Goal: Answer question/provide support: Share knowledge or assist other users

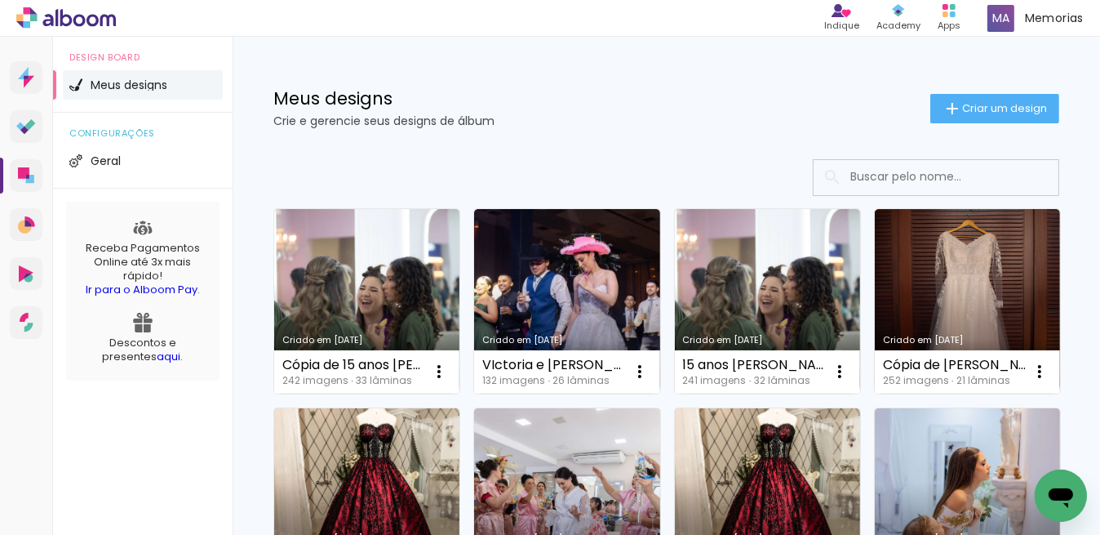
scroll to position [42, 0]
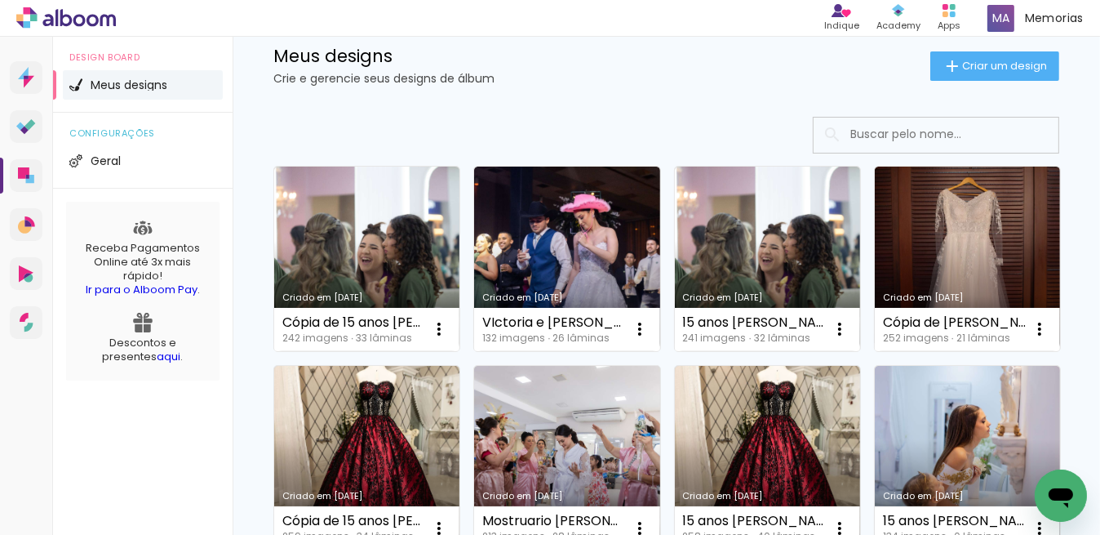
click at [1049, 492] on icon "Abrir janela de mensagens" at bounding box center [1060, 497] width 24 height 20
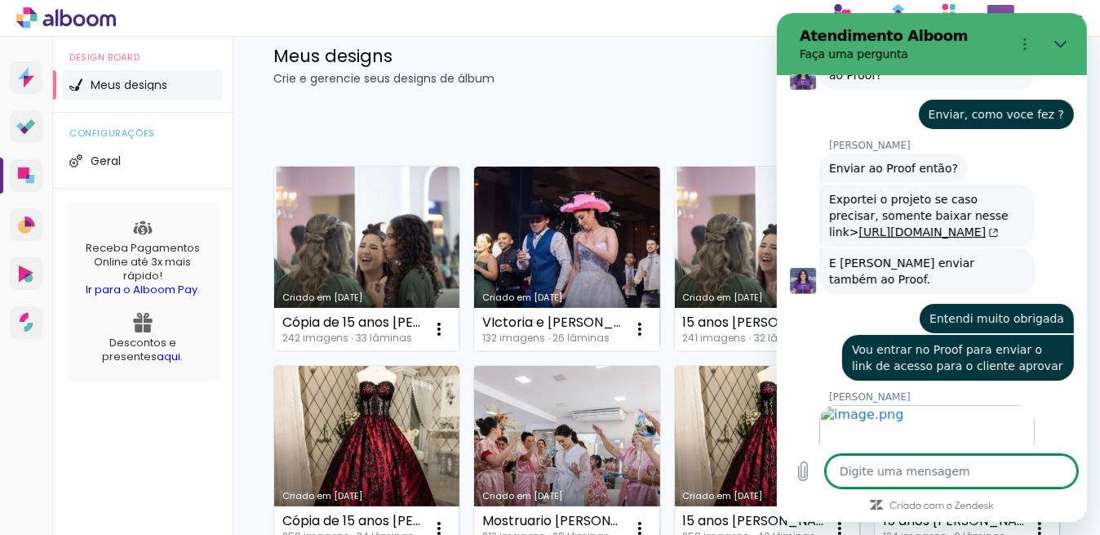
scroll to position [53, 0]
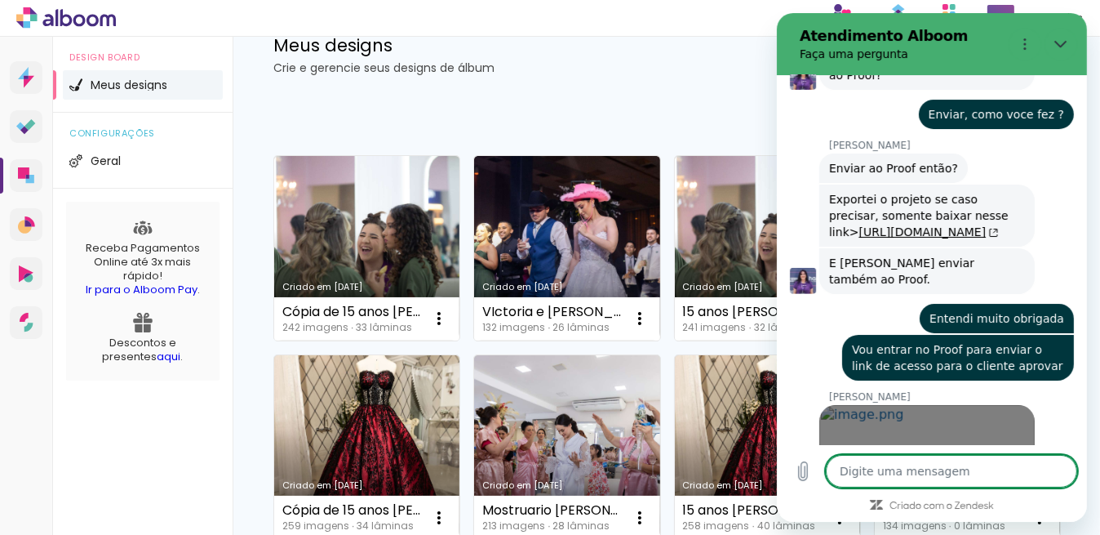
click at [921, 464] on span "Abrir em nova aba" at bounding box center [926, 470] width 187 height 13
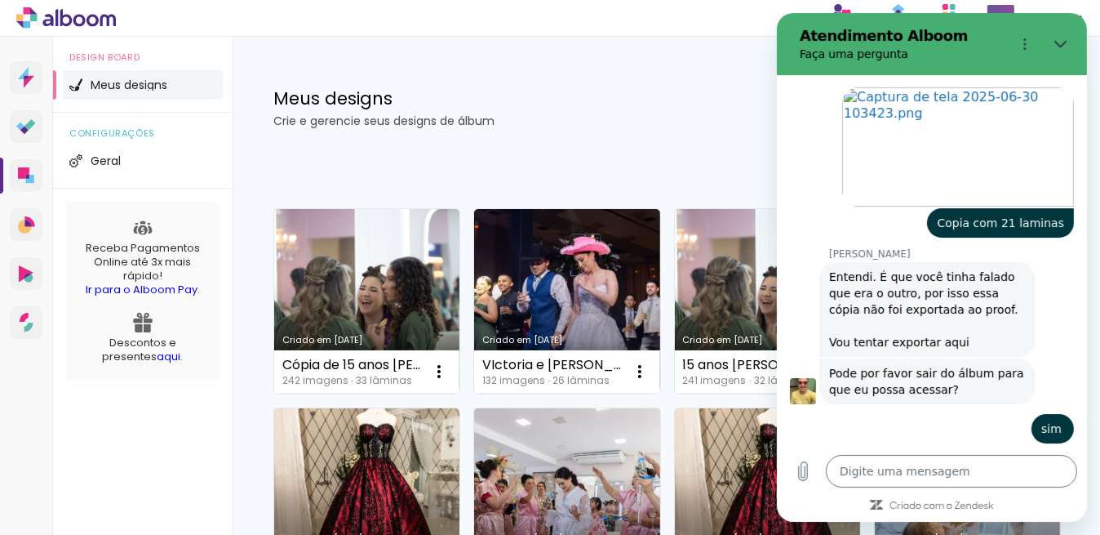
scroll to position [0, 0]
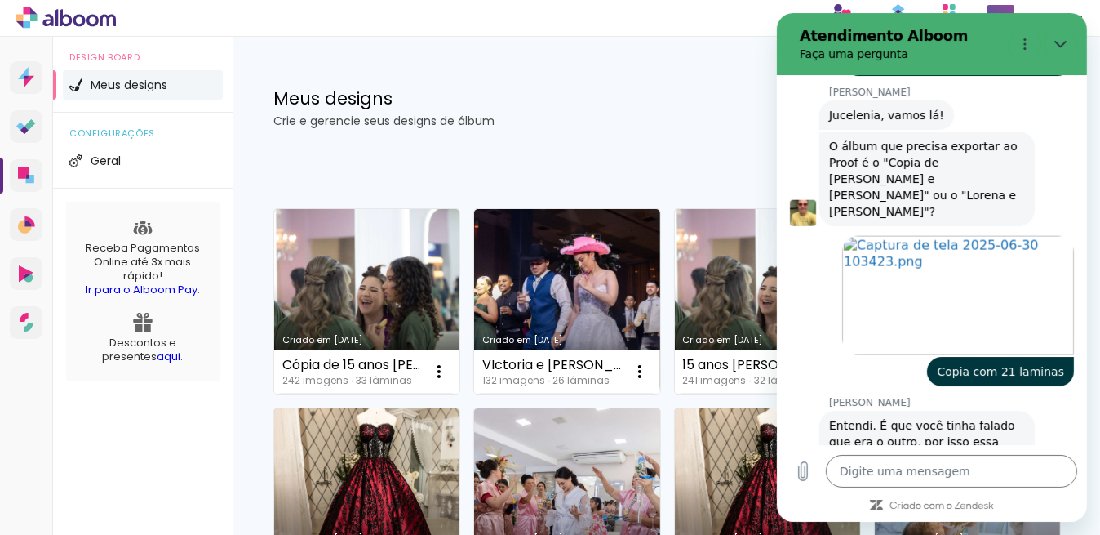
type textarea "x"
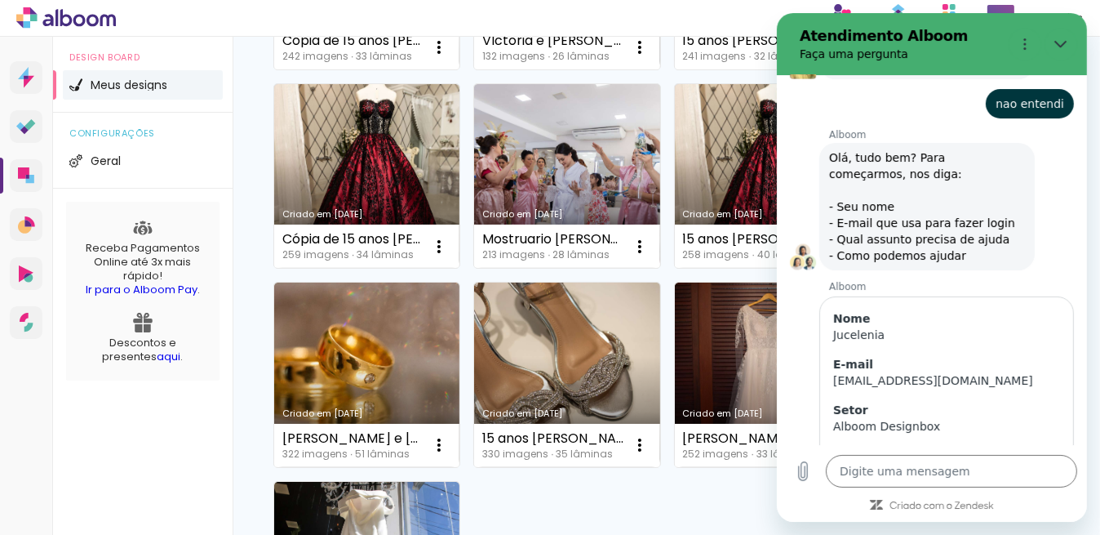
scroll to position [3486, 0]
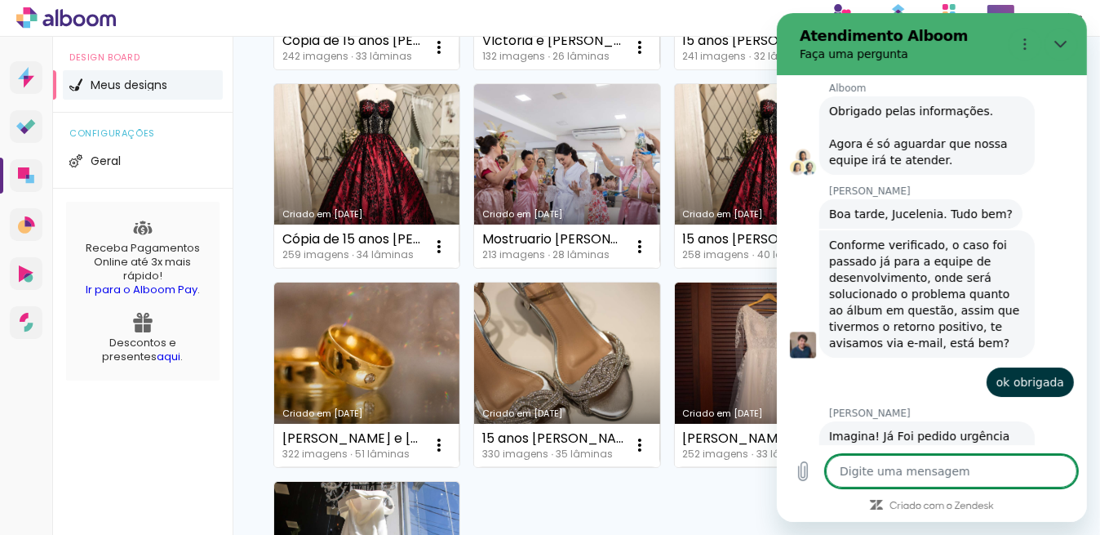
click at [869, 469] on textarea at bounding box center [950, 471] width 251 height 33
type textarea "J"
type textarea "x"
type textarea "Ju"
type textarea "x"
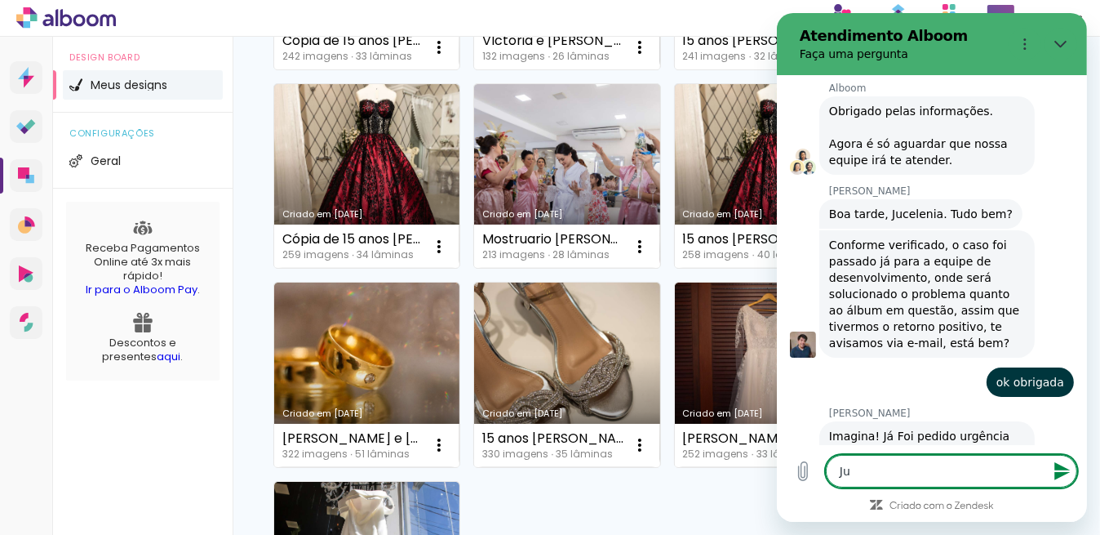
type textarea "Juc"
type textarea "x"
type textarea "Juce"
type textarea "x"
type textarea "Jucel"
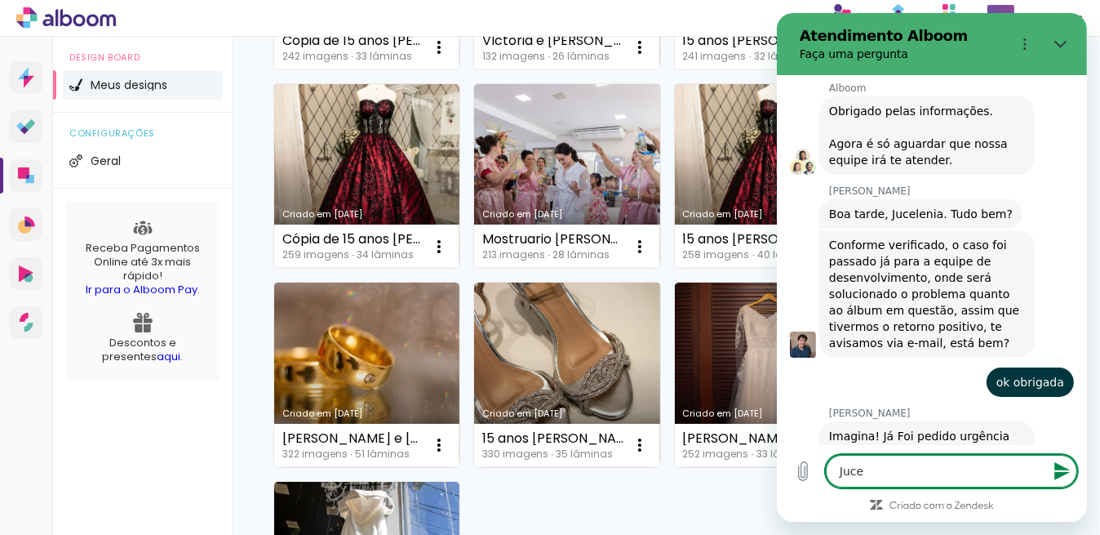
type textarea "x"
type textarea "Jucele"
type textarea "x"
type textarea "Jucelen"
type textarea "x"
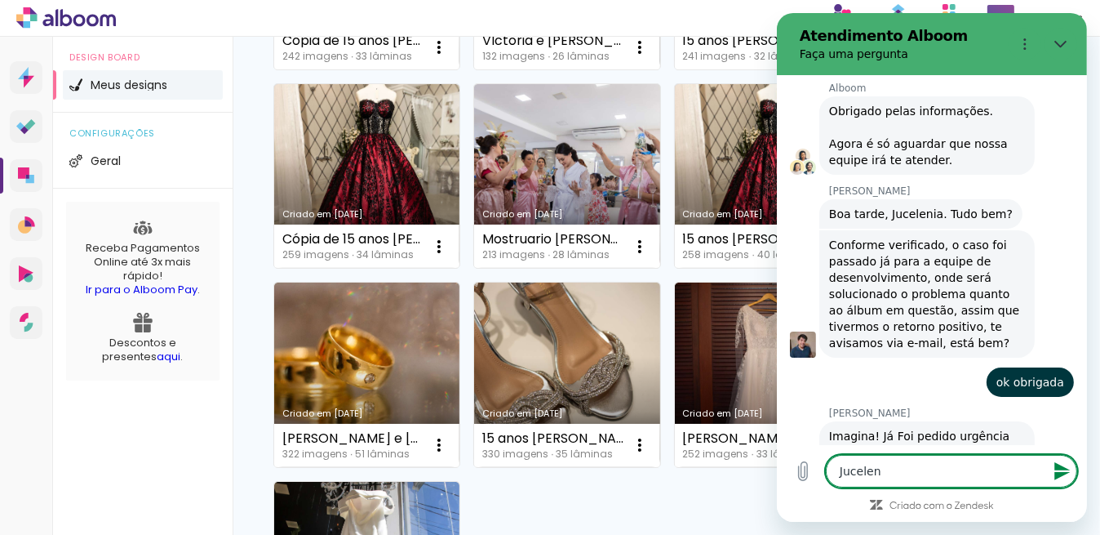
type textarea "Juceleno"
type textarea "x"
type textarea "Jucelen"
type textarea "x"
type textarea "Juceleno"
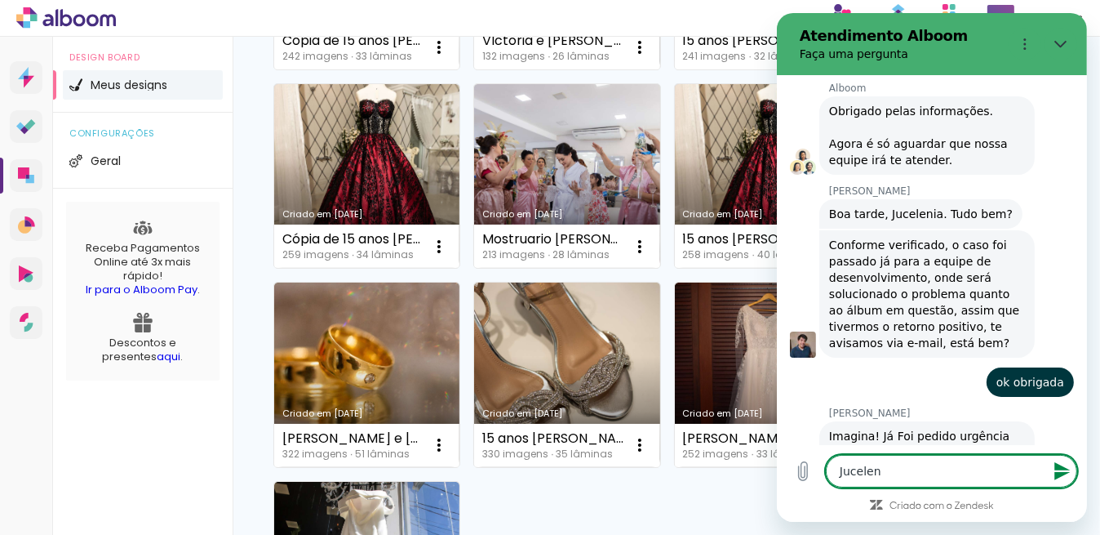
type textarea "x"
type textarea "Jucelen"
type textarea "x"
type textarea "Juceleni"
type textarea "x"
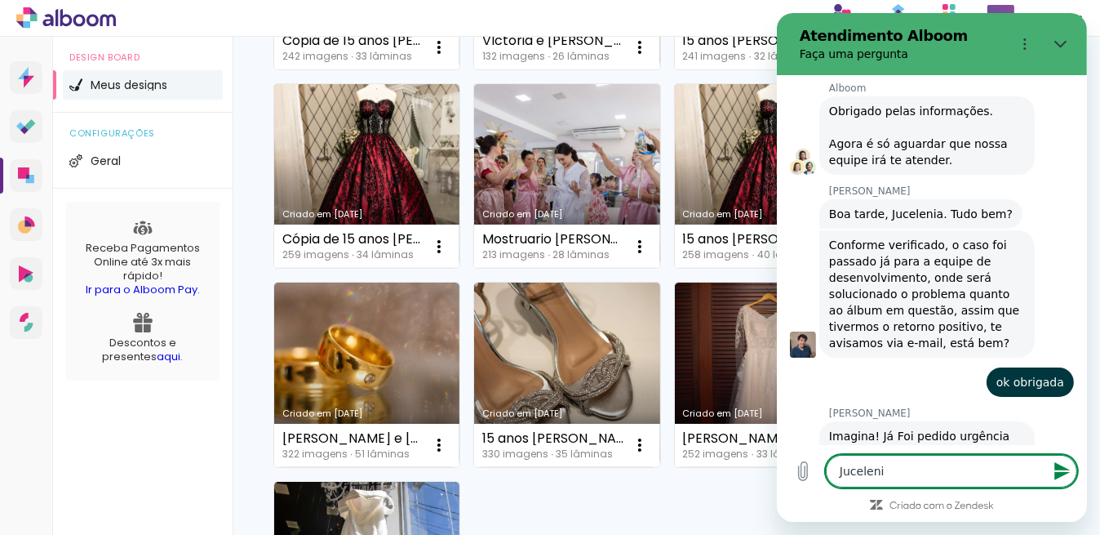
type textarea "Jucelenia"
type textarea "x"
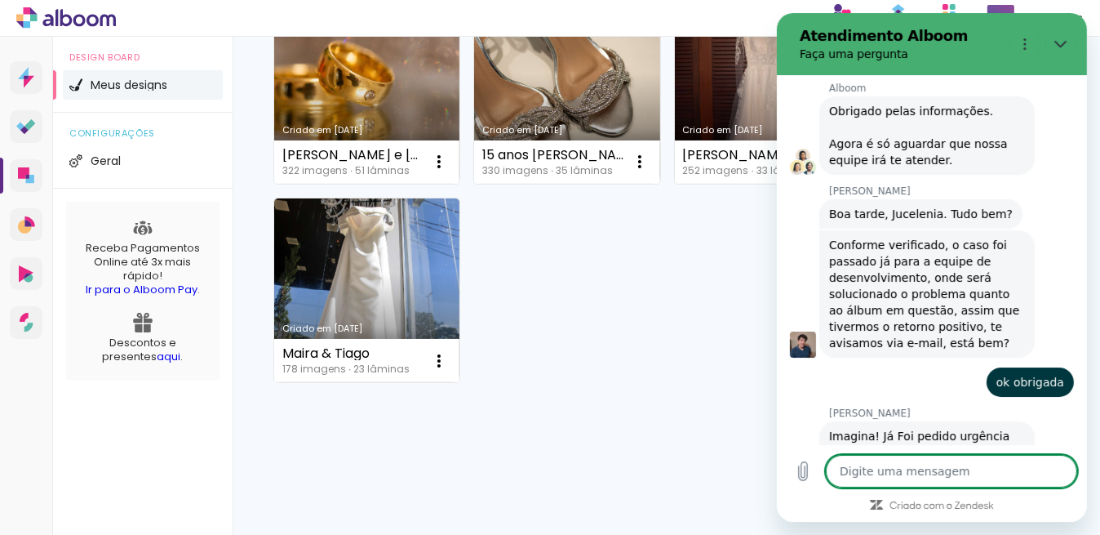
scroll to position [634, 0]
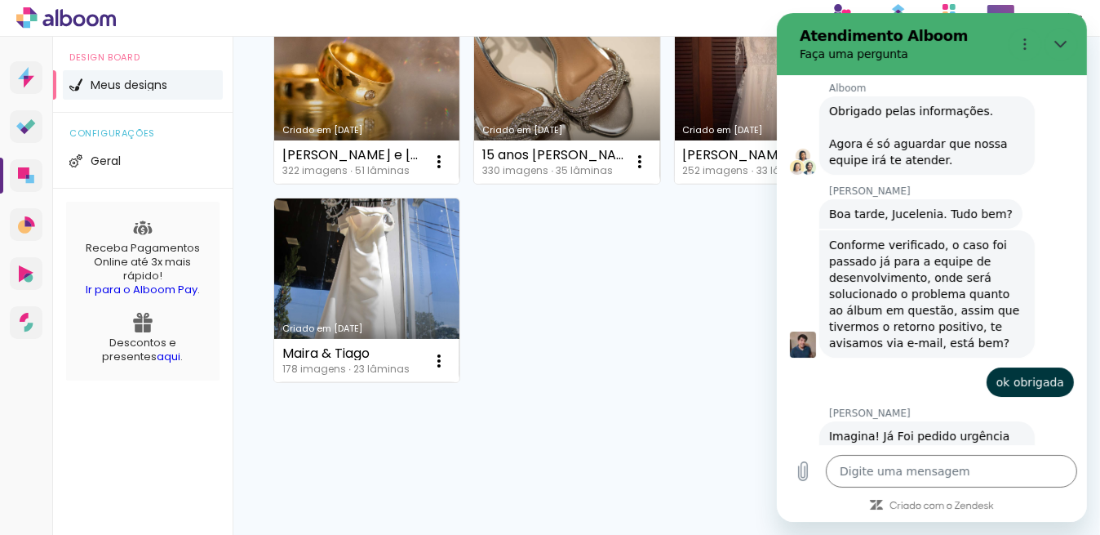
click at [1073, 432] on div "30 de junho às 10:36 Alboom Alboom diz: Olá, tudo bem? Para começarmos, nos dig…" at bounding box center [931, 260] width 310 height 370
type textarea "x"
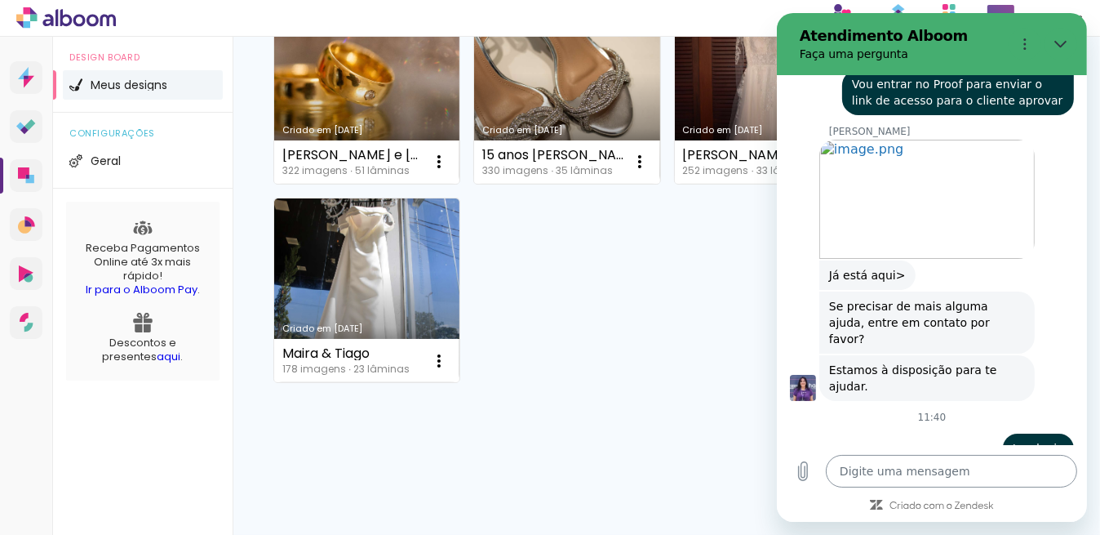
scroll to position [9489, 0]
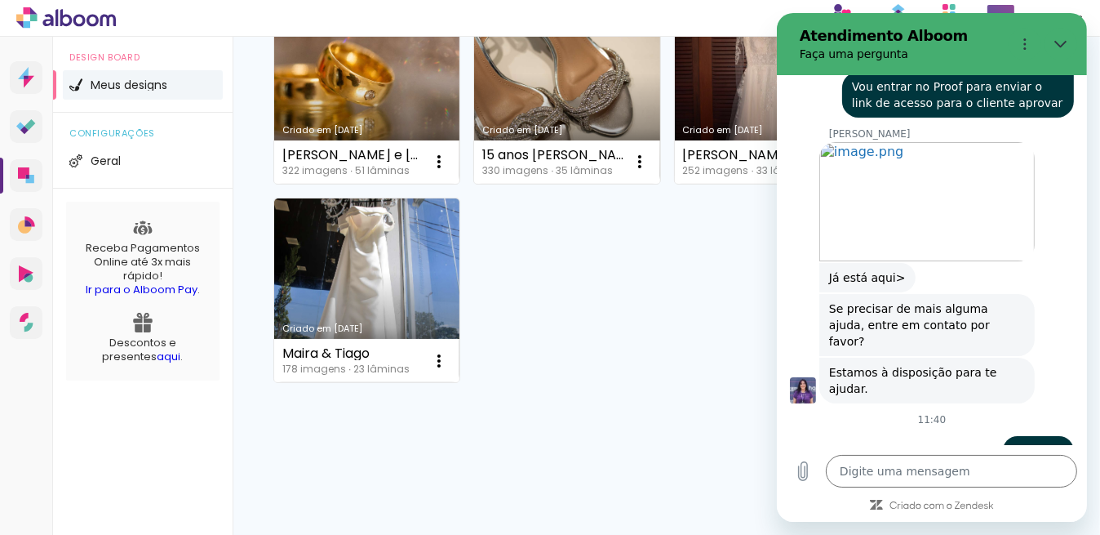
type input "Jucelenia"
type textarea "x"
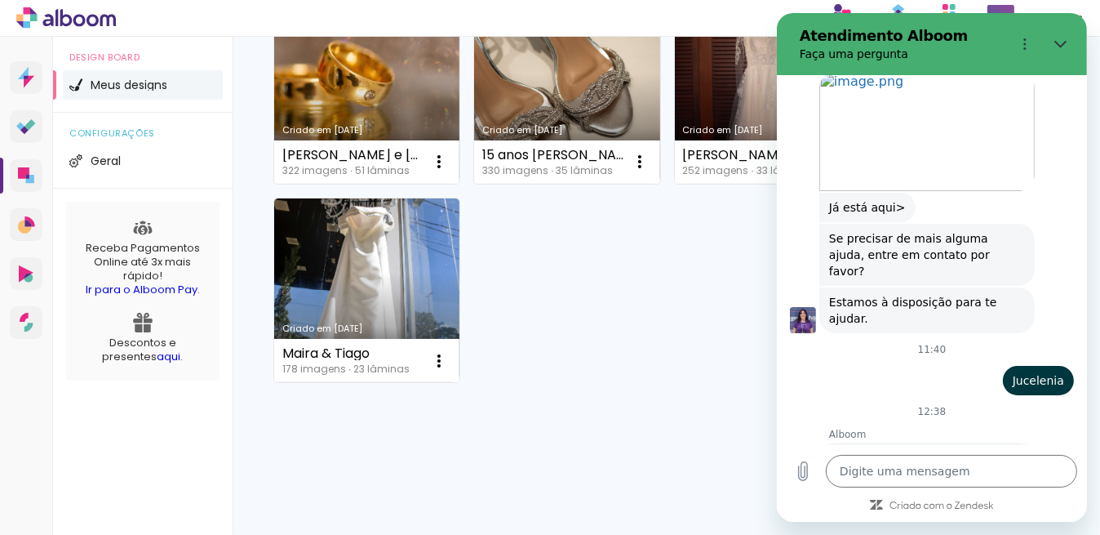
type input "conttao@contatomemoraisafetivas.com.br"
type textarea "x"
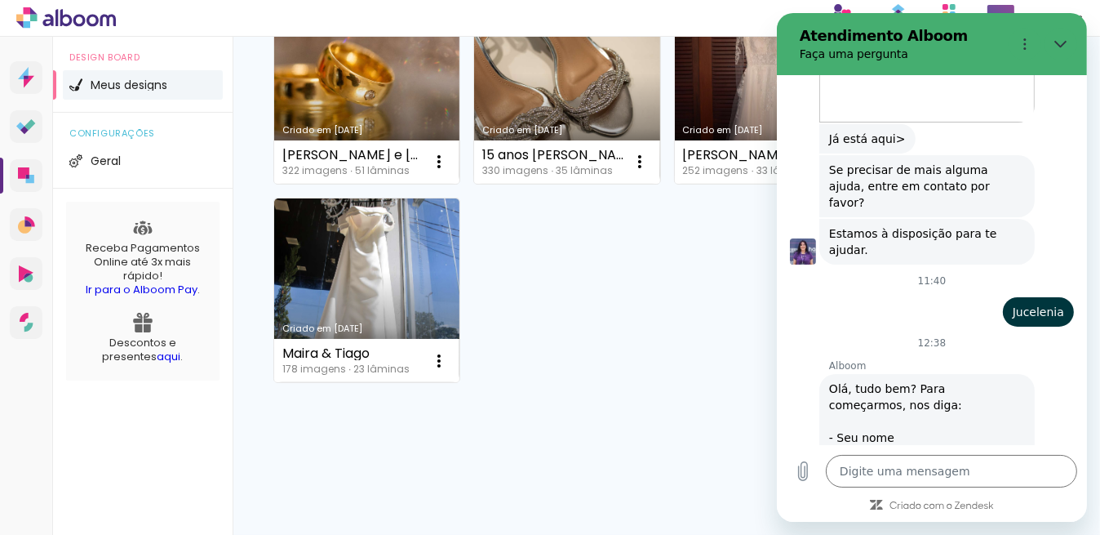
type input "Alboom Proof"
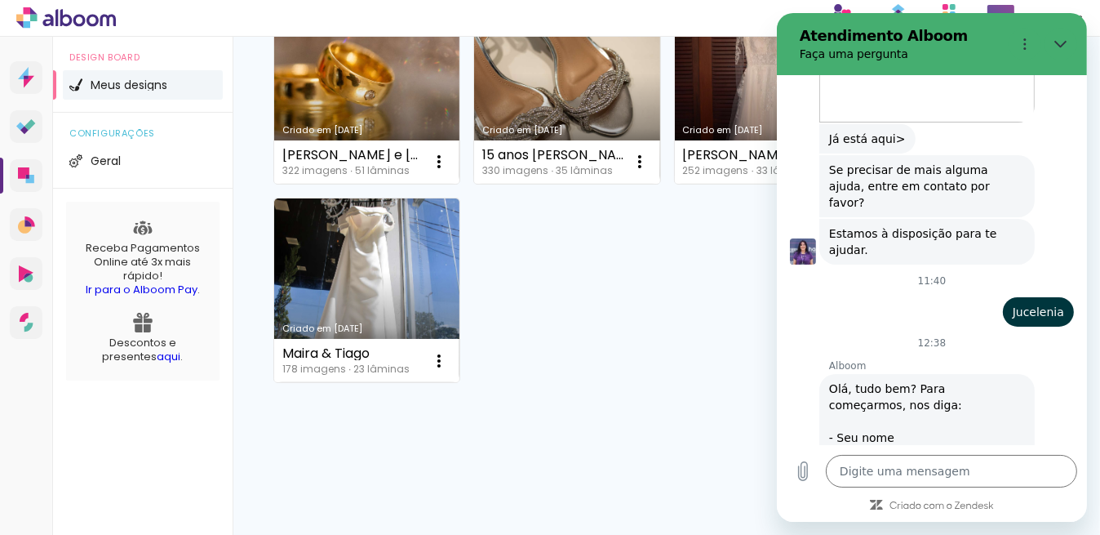
type textarea "x"
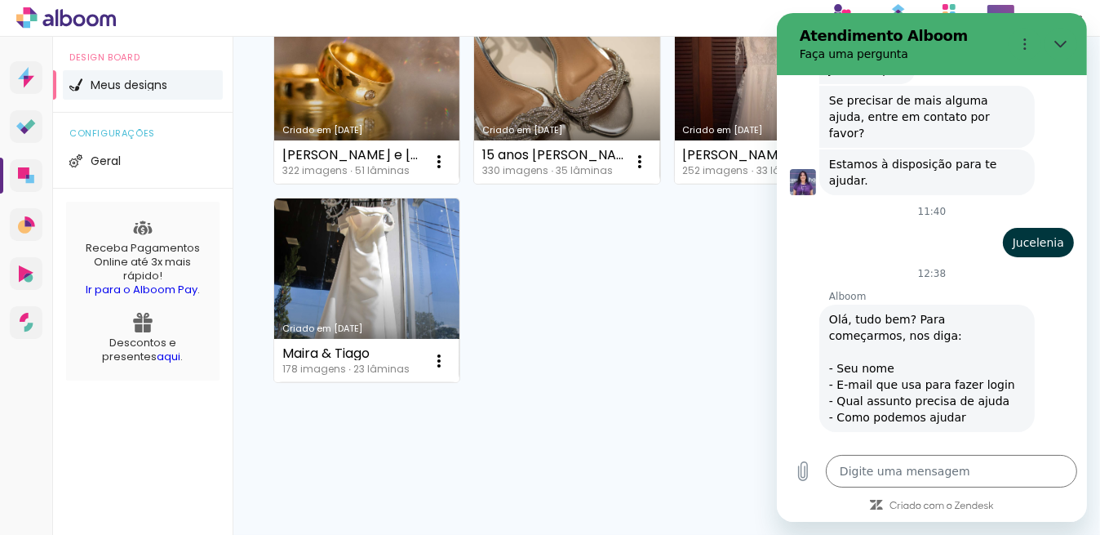
type input "Ola, realizei a ferramenta de exporta o album para o computador e nao tive suce…"
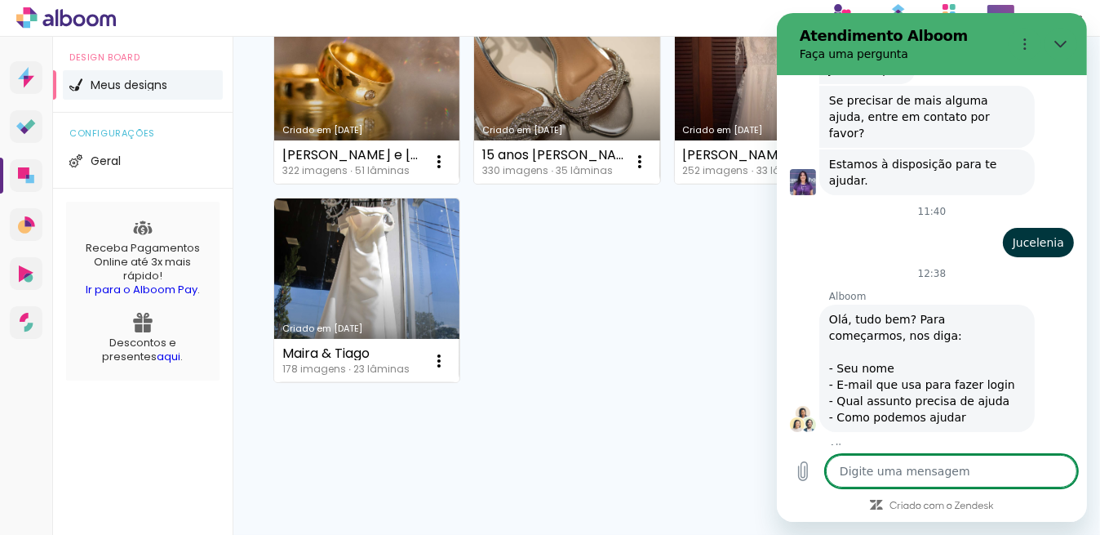
scroll to position [9688, 0]
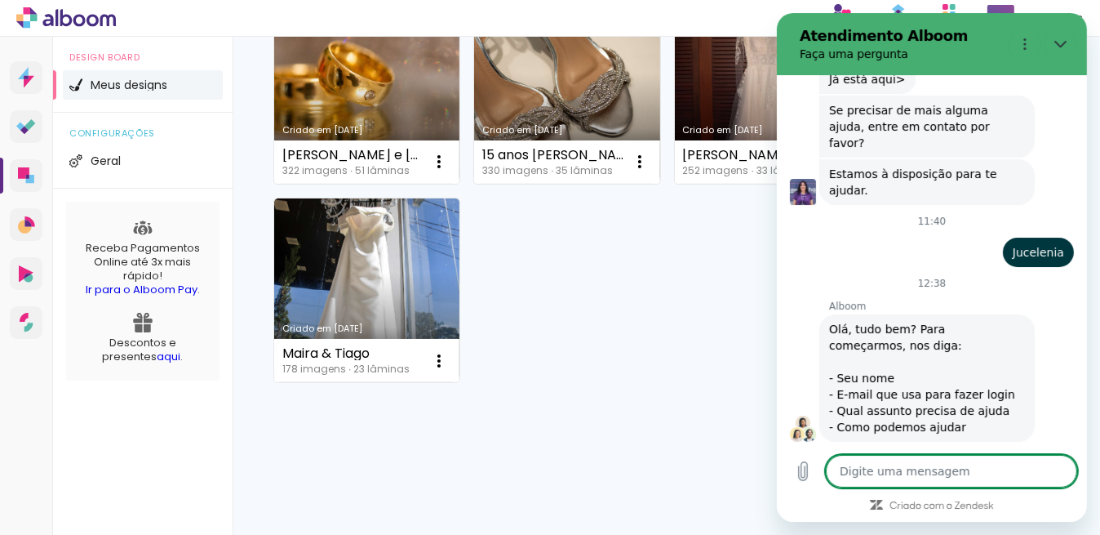
click at [869, 473] on textarea at bounding box center [950, 471] width 251 height 33
type textarea "x"
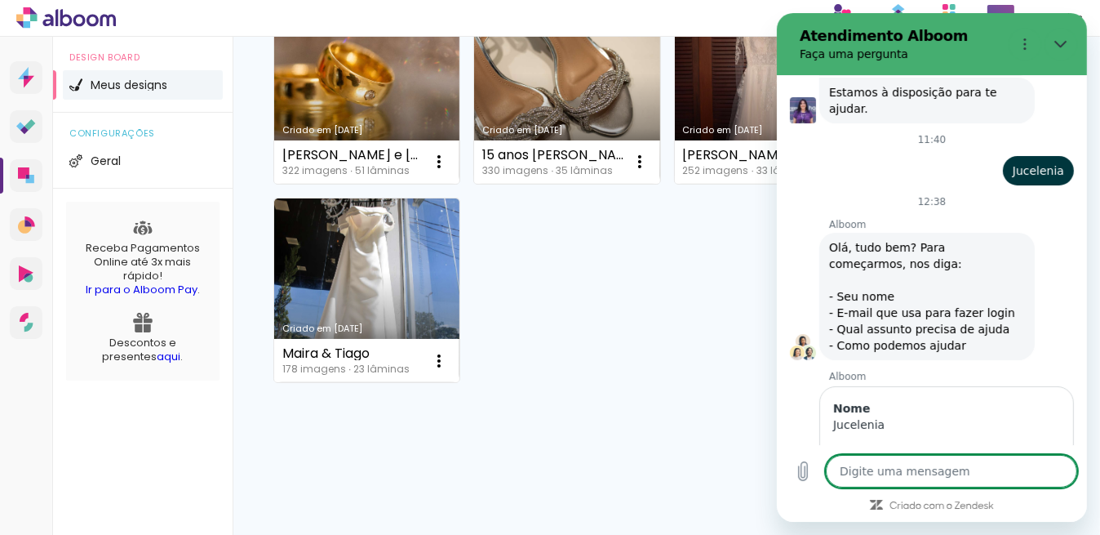
type textarea "N"
type textarea "x"
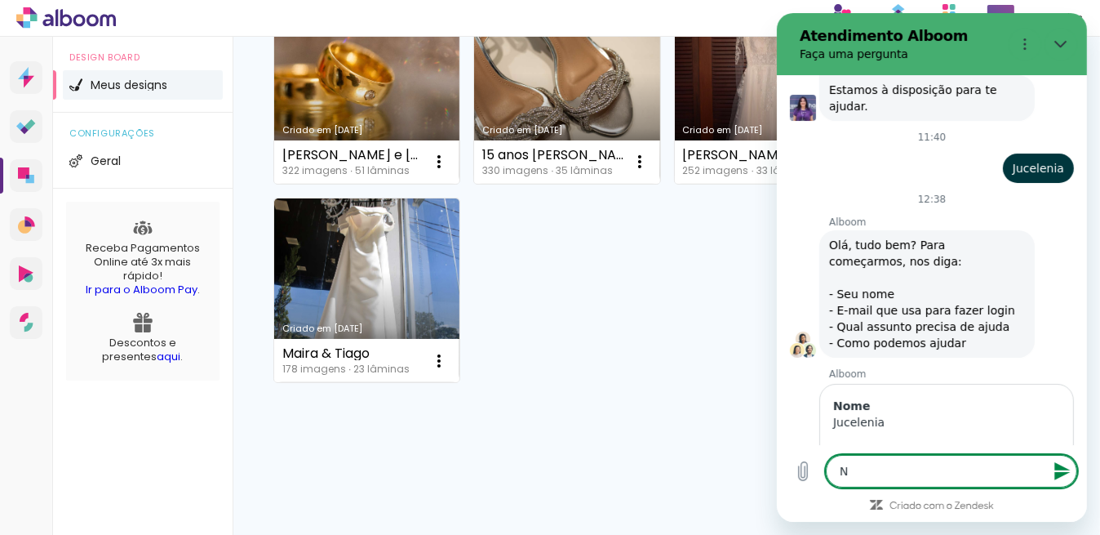
type textarea "No"
type textarea "x"
type textarea "Nom"
type textarea "x"
type textarea "Nomr"
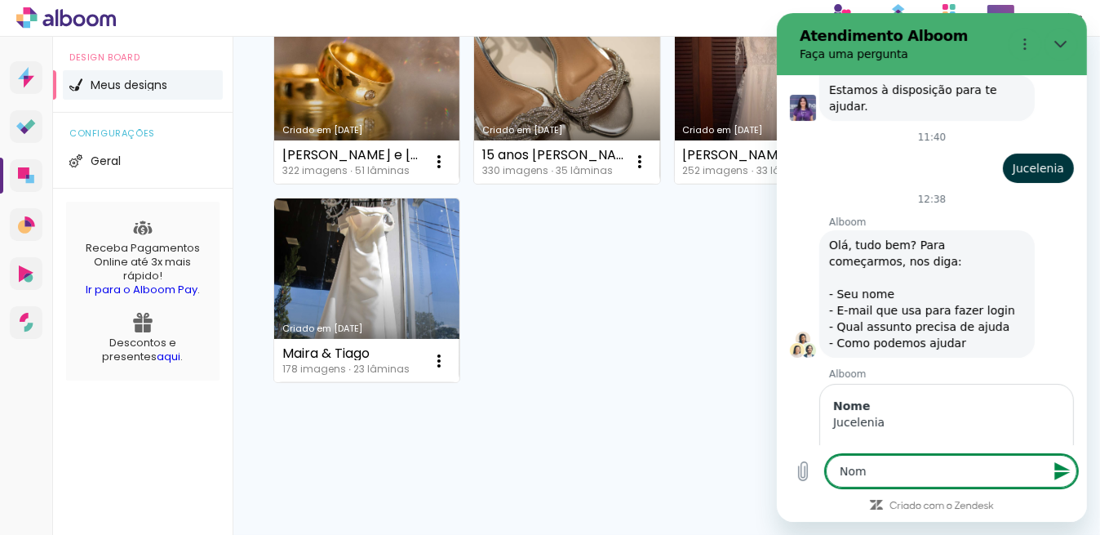
type textarea "x"
type textarea "Nomr"
type textarea "x"
type textarea "Nomr d"
type textarea "x"
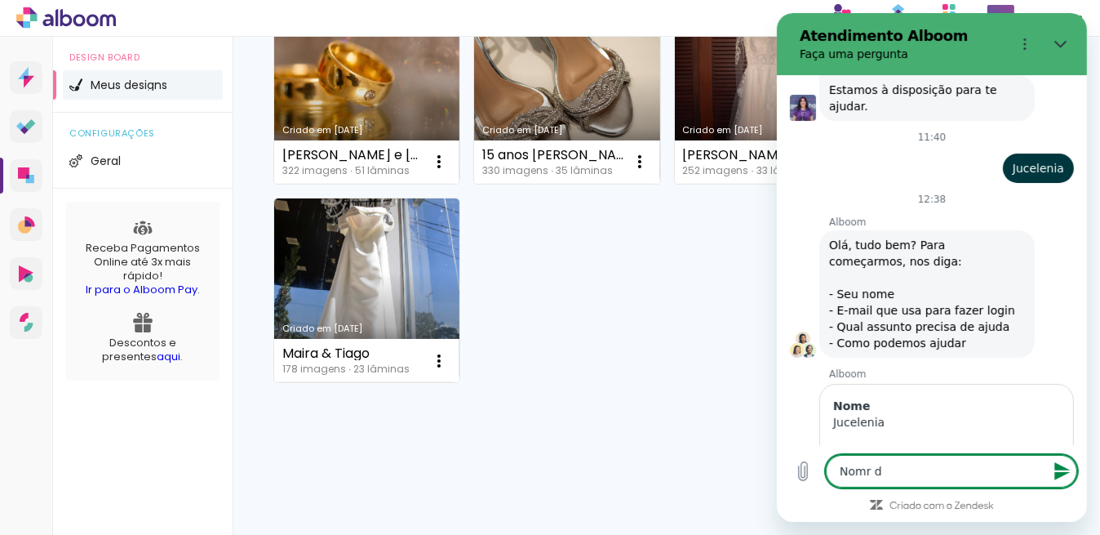
type textarea "Nomr do"
type textarea "x"
type textarea "Nomr do"
type textarea "x"
type textarea "Nomr do a"
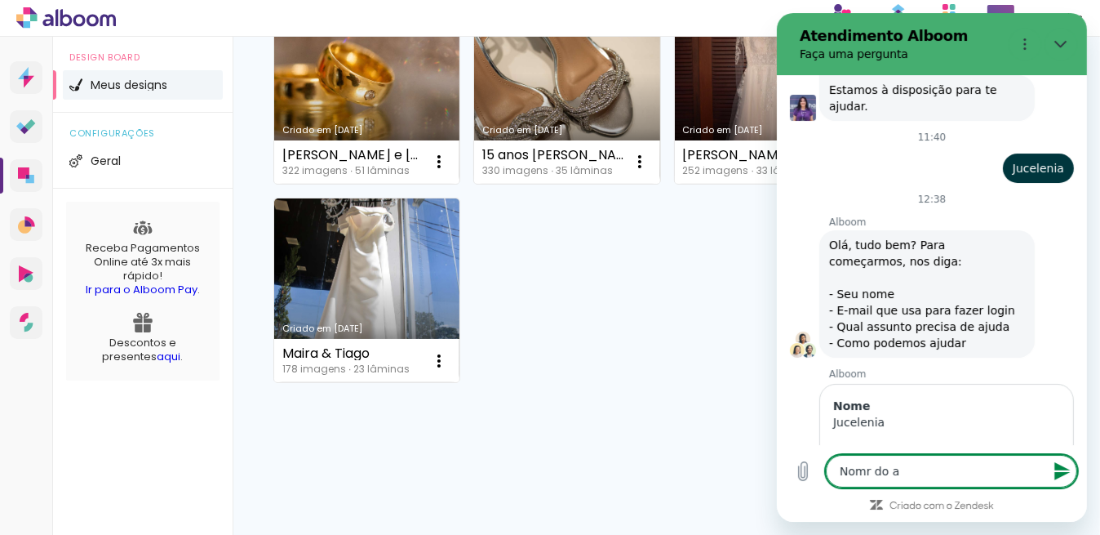
type textarea "x"
type textarea "Nomr do al"
type textarea "x"
type textarea "Nomr do alb"
type textarea "x"
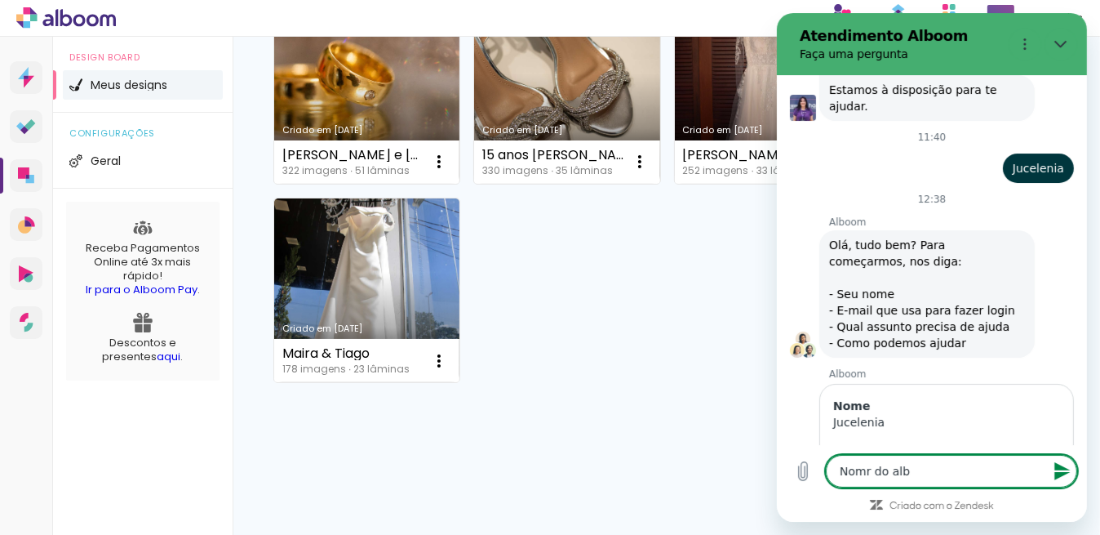
type textarea "Nomr do albu"
type textarea "x"
type textarea "Nomr do album"
type textarea "x"
type textarea "Nomr do album"
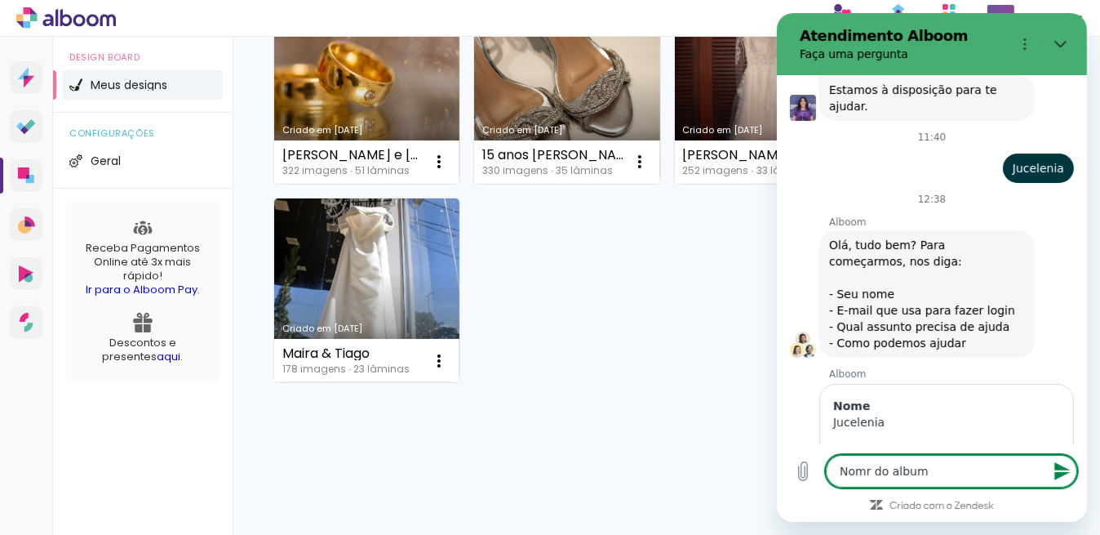
type textarea "x"
type textarea "Nomr do album L"
type textarea "x"
type textarea "Nomr do album"
type textarea "x"
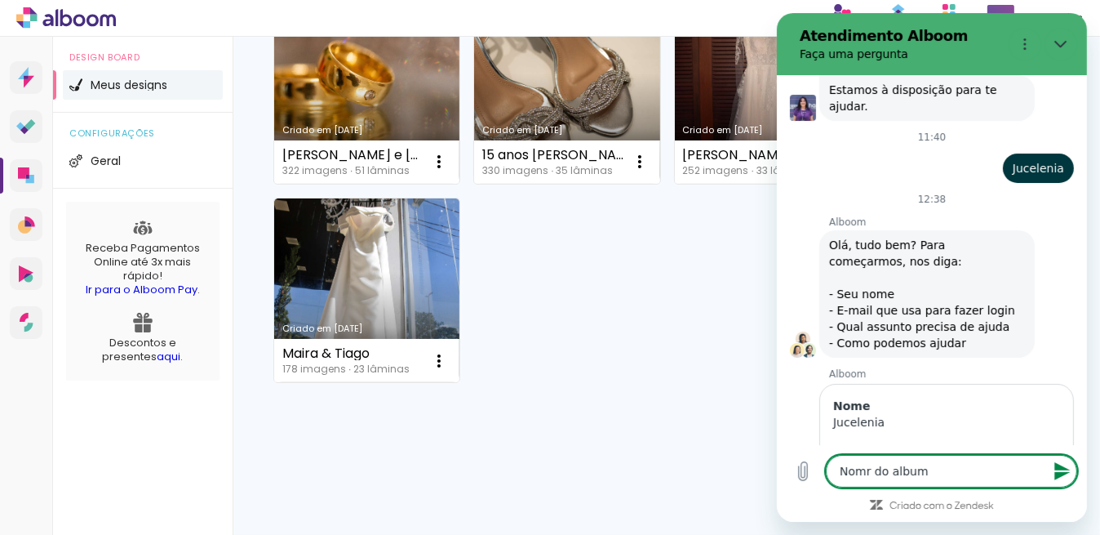
type textarea "Nomr do album 1"
type textarea "x"
type textarea "Nomr do album 15"
type textarea "x"
type textarea "Nomr do album 15"
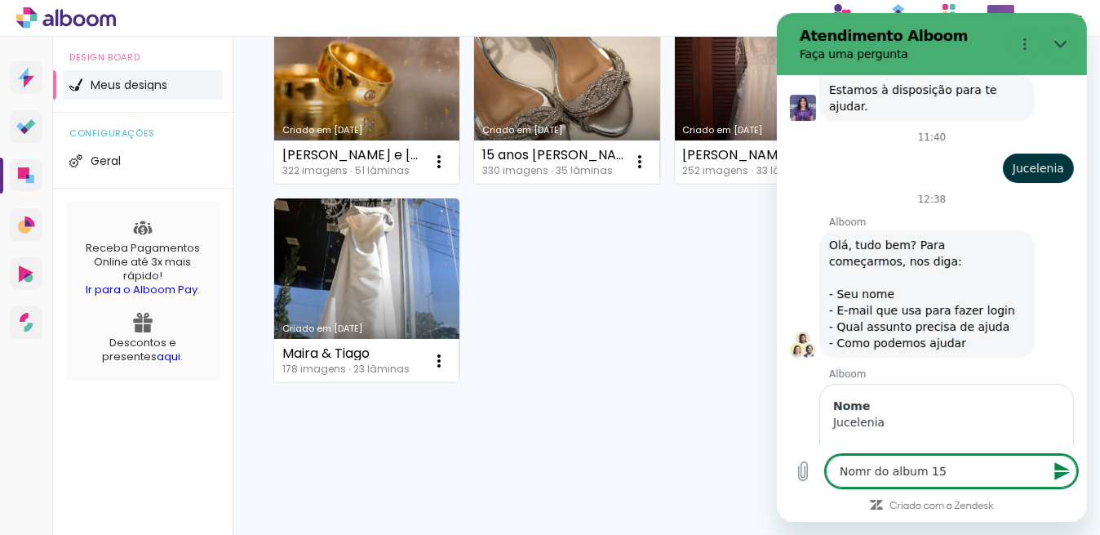
type textarea "x"
type textarea "Nomr do album 15 a"
type textarea "x"
type textarea "Nomr do album 15 an"
type textarea "x"
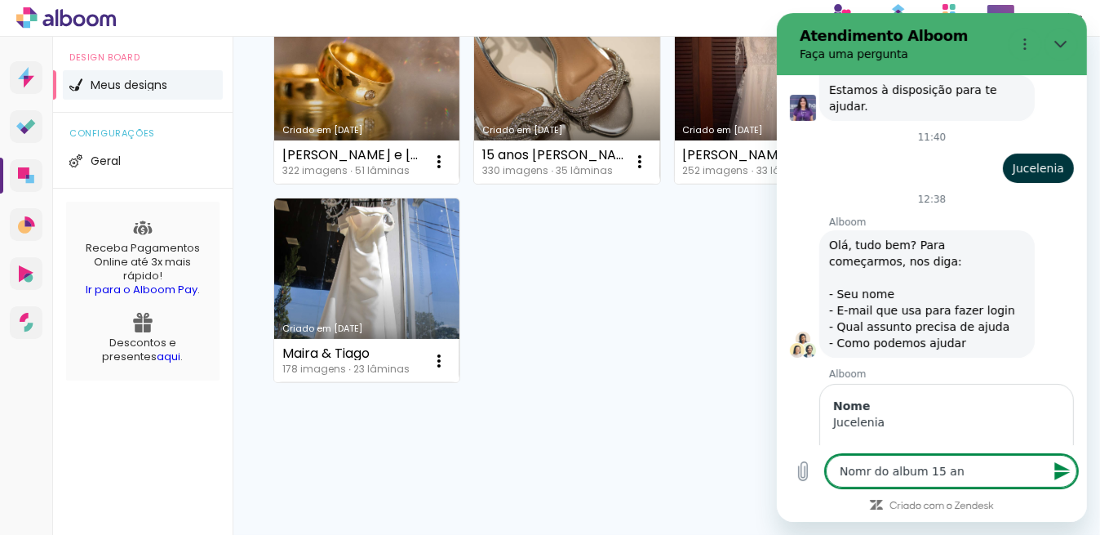
type textarea "Nomr do album 15 ano"
type textarea "x"
type textarea "Nomr do album 15 anos"
type textarea "x"
type textarea "Nomr do album 15 anos"
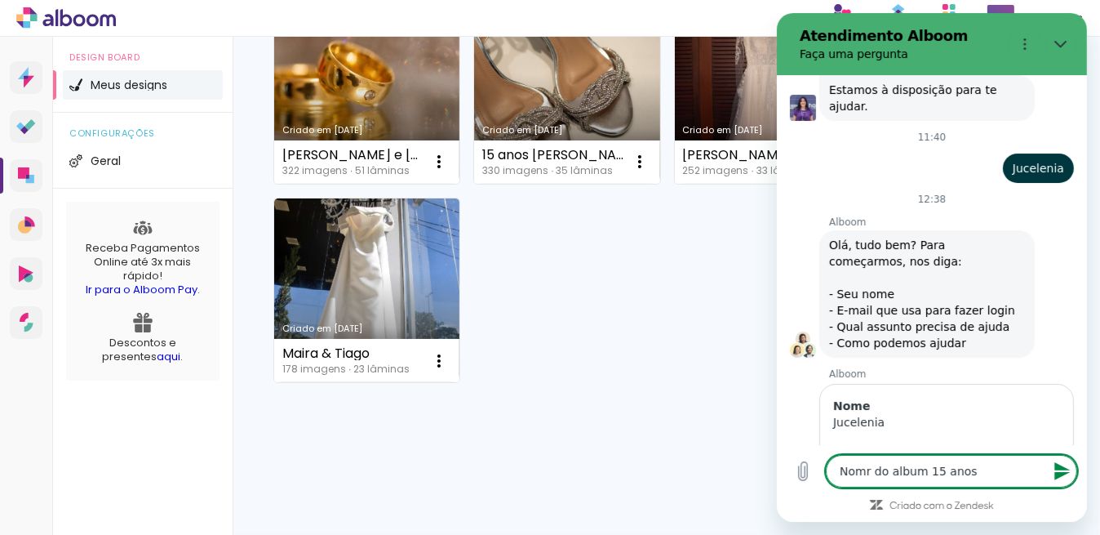
type textarea "x"
type textarea "Nomr do album 15 anos L"
type textarea "x"
type textarea "Nomr do album 15 anos Lu"
type textarea "x"
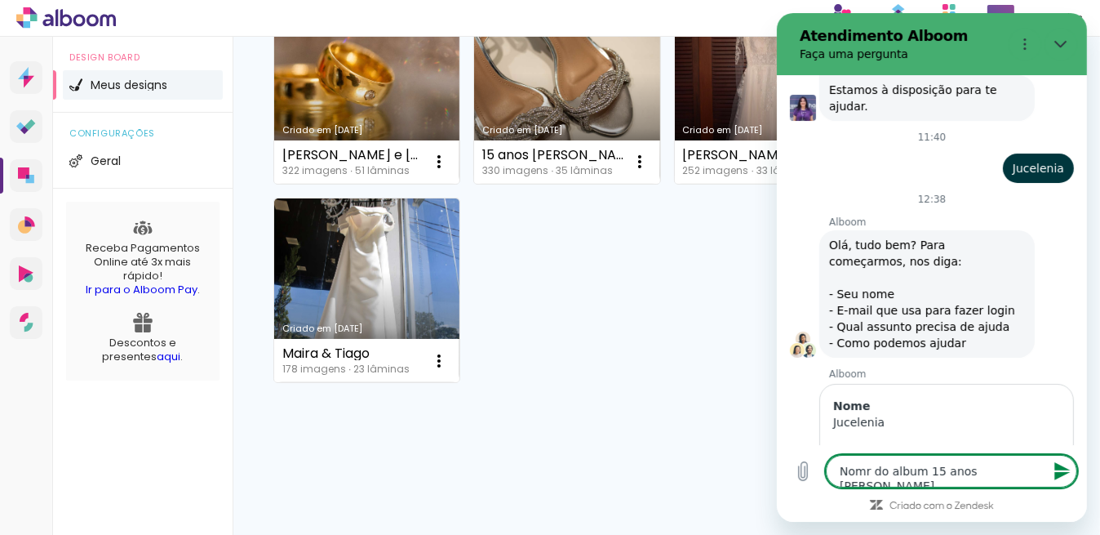
type textarea "Nomr do album 15 anos Lua"
type textarea "x"
type textarea "Nomr do album 15 anos Luan"
type textarea "x"
type textarea "Nomr do album 15 anos Luann"
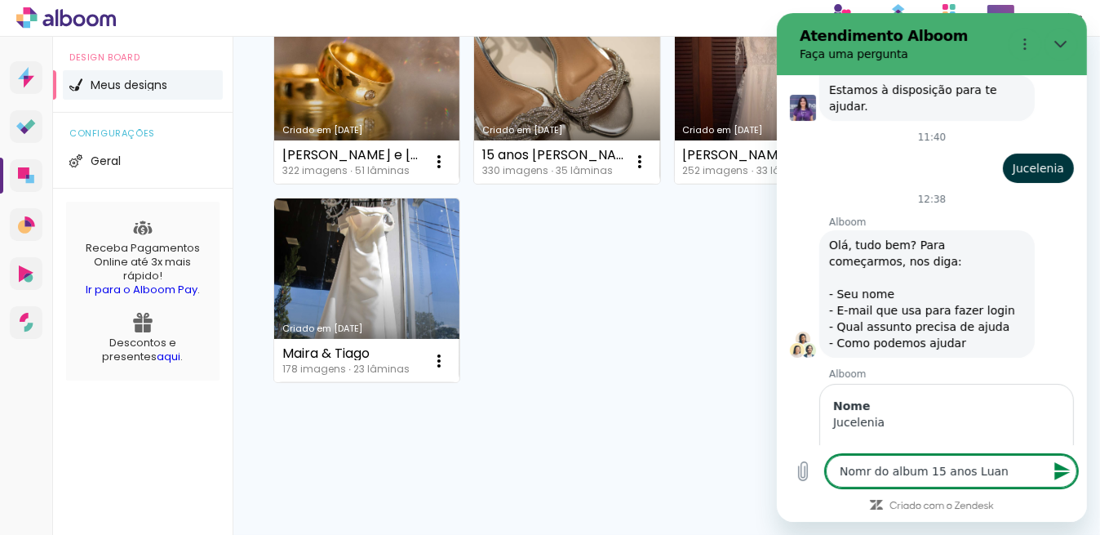
type textarea "x"
type textarea "Nomr do album 15 anos Luanna"
type textarea "x"
type textarea "Nomr do album 15 anos Luanna"
type textarea "x"
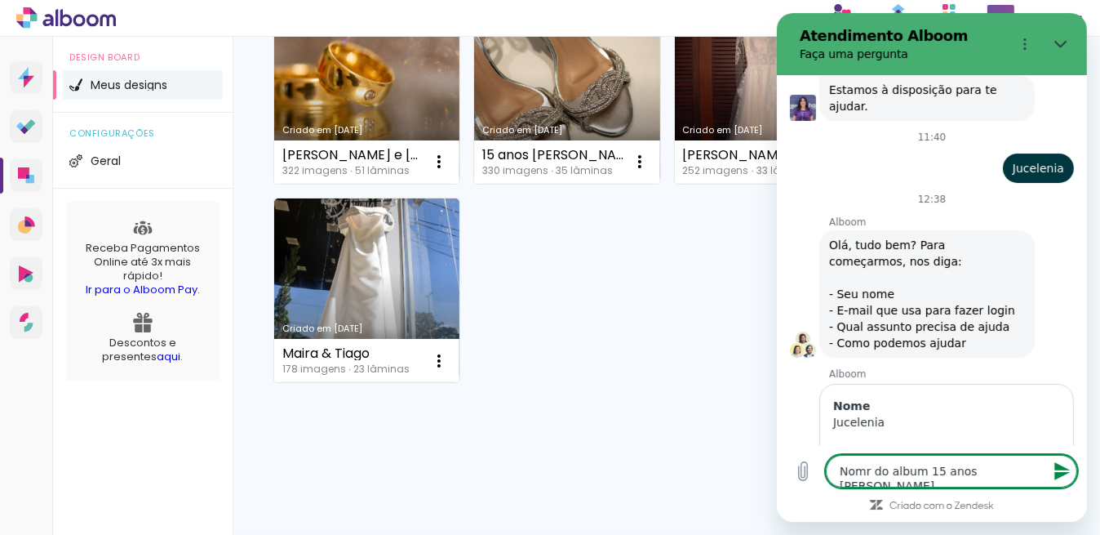
type textarea "Nomr do album 15 anos Luanna A"
type textarea "x"
type textarea "Nomr do album 15 anos Luanna Al"
type textarea "x"
type textarea "Nomr do album 15 anos Luanna Alc"
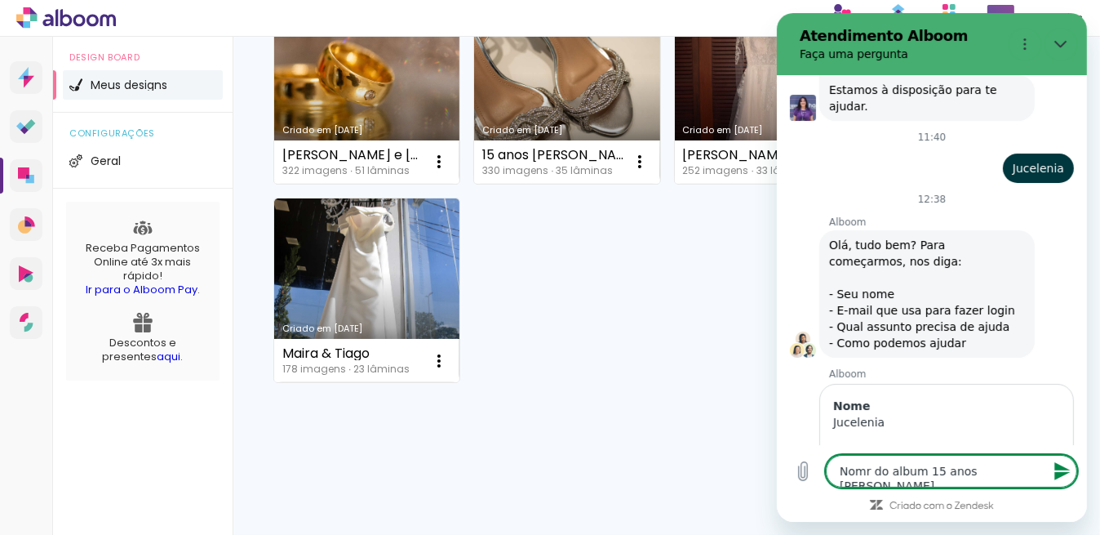
type textarea "x"
type textarea "Nomr do album 15 anos Luanna Alca"
type textarea "x"
type textarea "Nomr do album 15 anos Luanna Alcan"
type textarea "x"
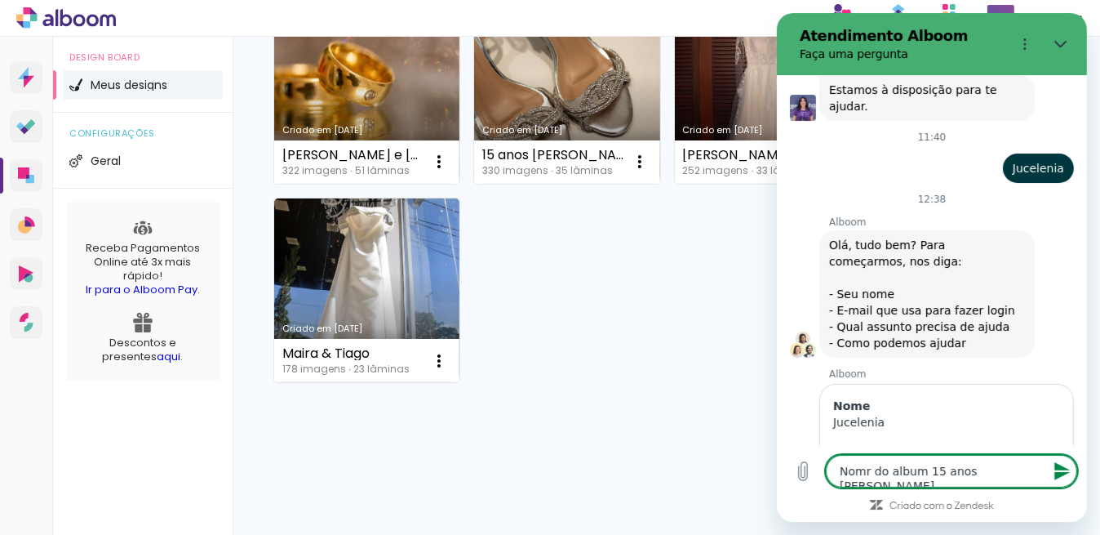
type textarea "Nomr do album 15 anos Luanna Alcant"
type textarea "x"
type textarea "Nomr do album 15 anos Luanna Alcanta"
type textarea "x"
type textarea "Nomr do album 15 anos Luanna Alcantar"
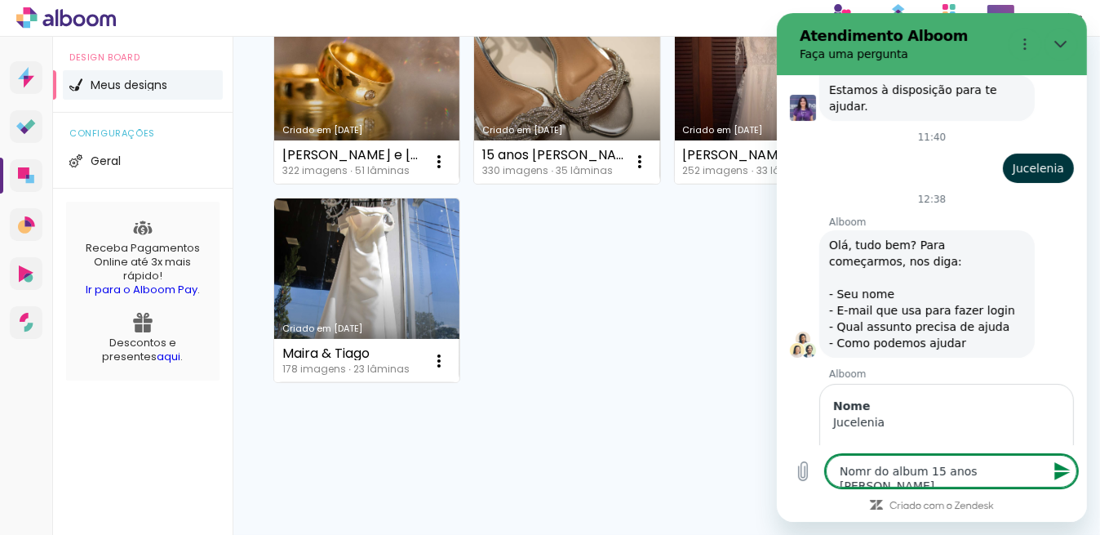
type textarea "x"
type textarea "Nomr do album 15 anos Luanna Alcantara"
type textarea "x"
type textarea "Nomr do album 15 anos Luanna Alcantara"
type textarea "x"
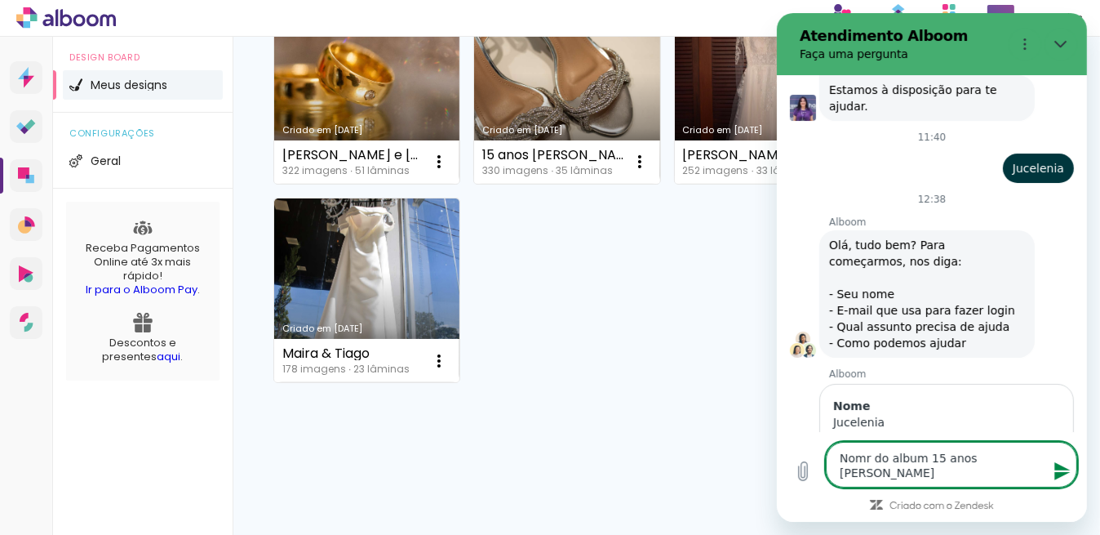
type textarea "Nomr do album 15 anos Luanna Alcantara c"
type textarea "x"
type textarea "Nomr do album 15 anos Luanna Alcantara co"
type textarea "x"
type textarea "Nomr do album 15 anos Luanna Alcantara com"
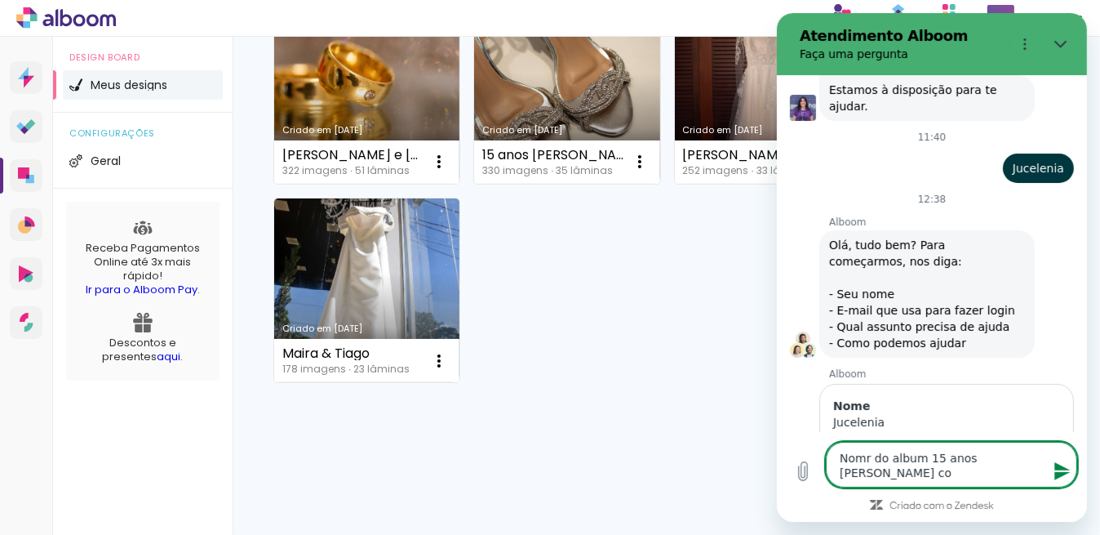
type textarea "x"
type textarea "Nomr do album 15 anos Luanna Alcantara com"
type textarea "x"
type textarea "Nomr do album 15 anos Luanna Alcantara com 2"
type textarea "x"
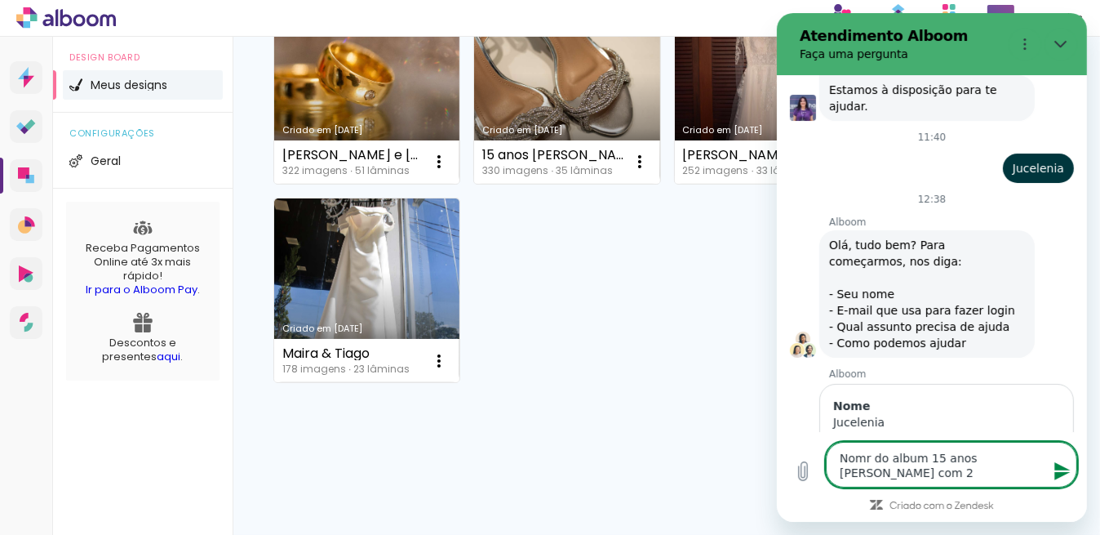
type textarea "Nomr do album 15 anos Luanna Alcantara com 24"
type textarea "x"
type textarea "Nomr do album 15 anos Luanna Alcantara com 242"
type textarea "x"
type textarea "Nomr do album 15 anos Luanna Alcantara com 242"
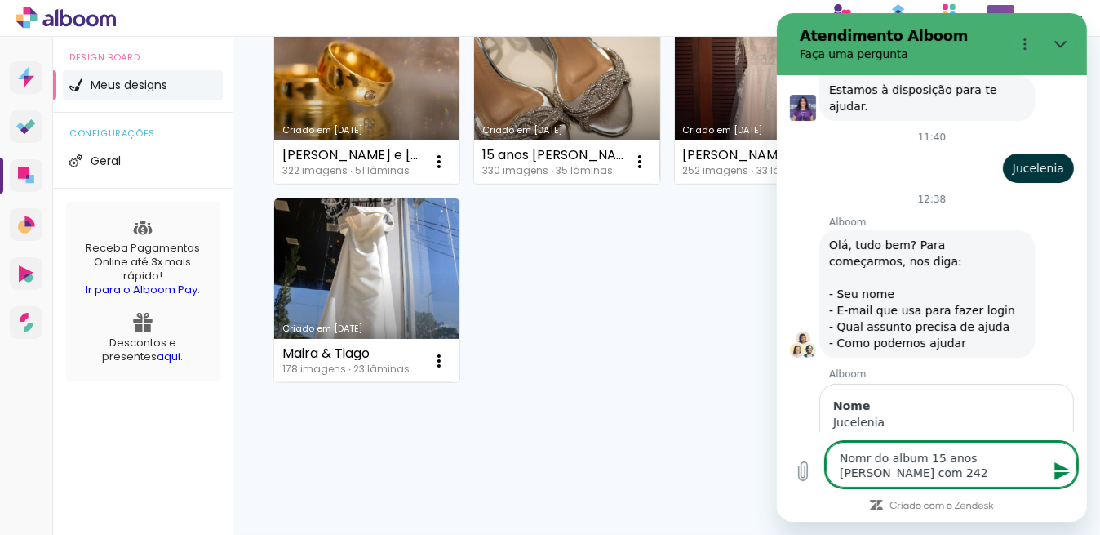
type textarea "x"
type textarea "Nomr do album 15 anos Luanna Alcantara com 242 f"
type textarea "x"
type textarea "Nomr do album 15 anos Luanna Alcantara com 242 fo"
type textarea "x"
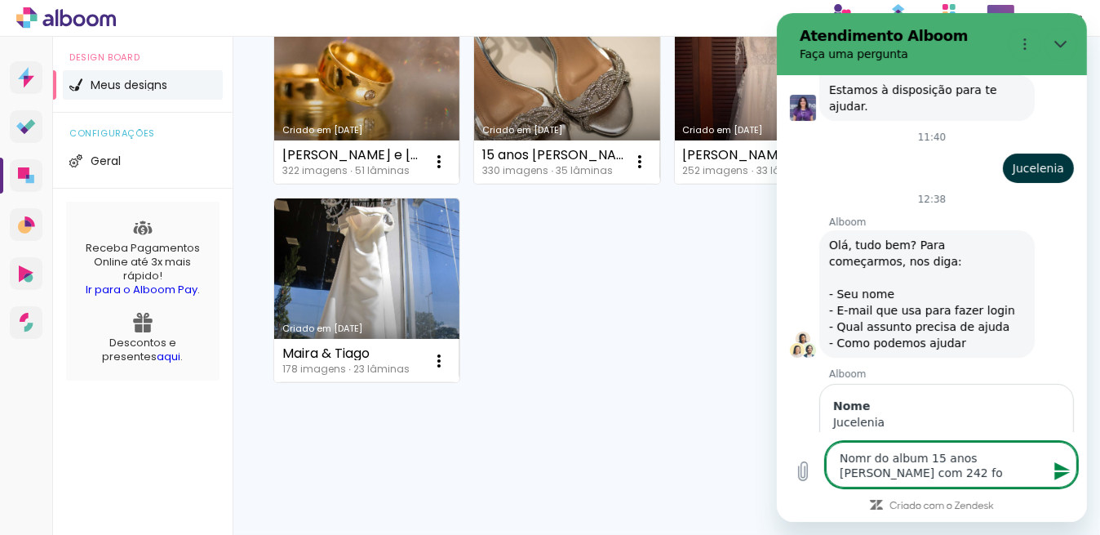
type textarea "Nomr do album 15 anos Luanna Alcantara com 242 fot"
type textarea "x"
type textarea "Nomr do album 15 anos Luanna Alcantara com 242 foto"
type textarea "x"
type textarea "Nomr do album 15 anos Luanna Alcantara com 242 fotos"
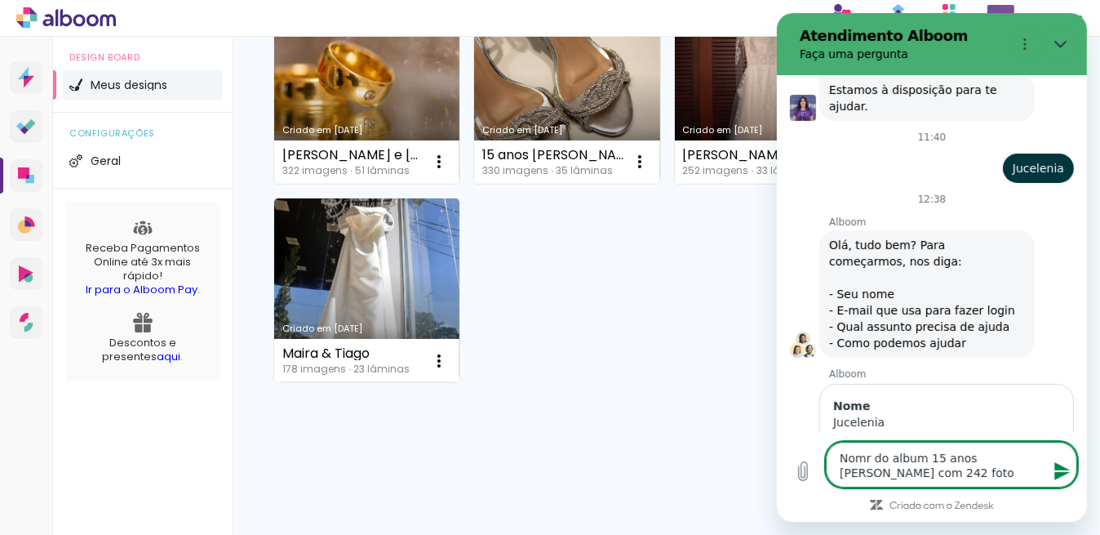
type textarea "x"
type textarea "Nomr do album 15 anos Luanna Alcantara com 242 fotosa"
type textarea "x"
type textarea "Nomr do album 15 anos Luanna Alcantara com 242 fotos"
type textarea "x"
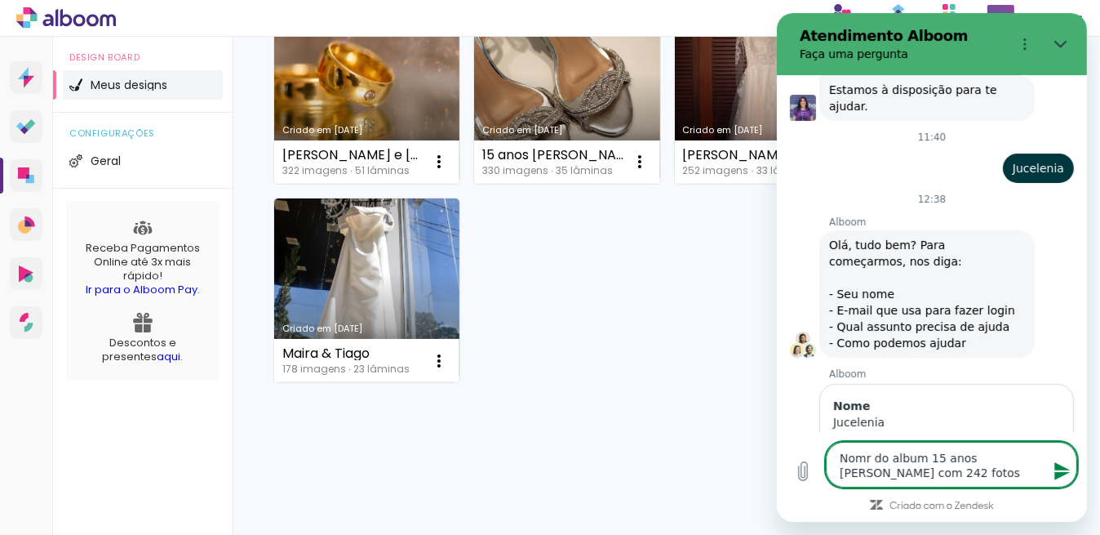
type textarea "Nomr do album 15 anos Luanna Alcantara com 242 fotos"
type textarea "x"
type textarea "Nomr do album 15 anos Luanna Alcantara com 242 fotos e"
type textarea "x"
type textarea "Nomr do album 15 anos Luanna Alcantara com 242 fotos e"
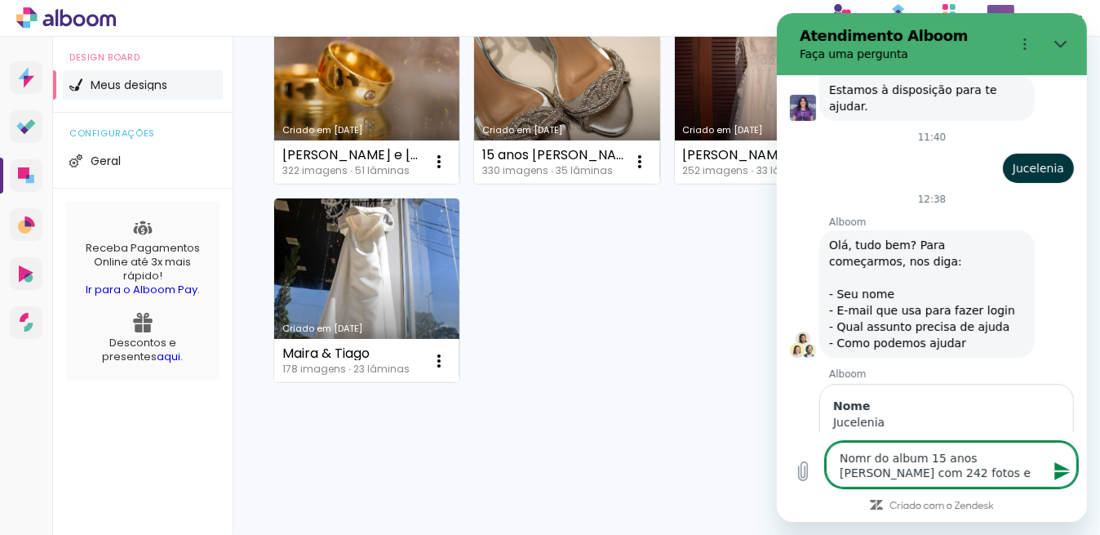
type textarea "x"
type textarea "Nomr do album 15 anos Luanna Alcantara com 242 fotos e 3"
type textarea "x"
type textarea "Nomr do album 15 anos Luanna Alcantara com 242 fotos e 33"
type textarea "x"
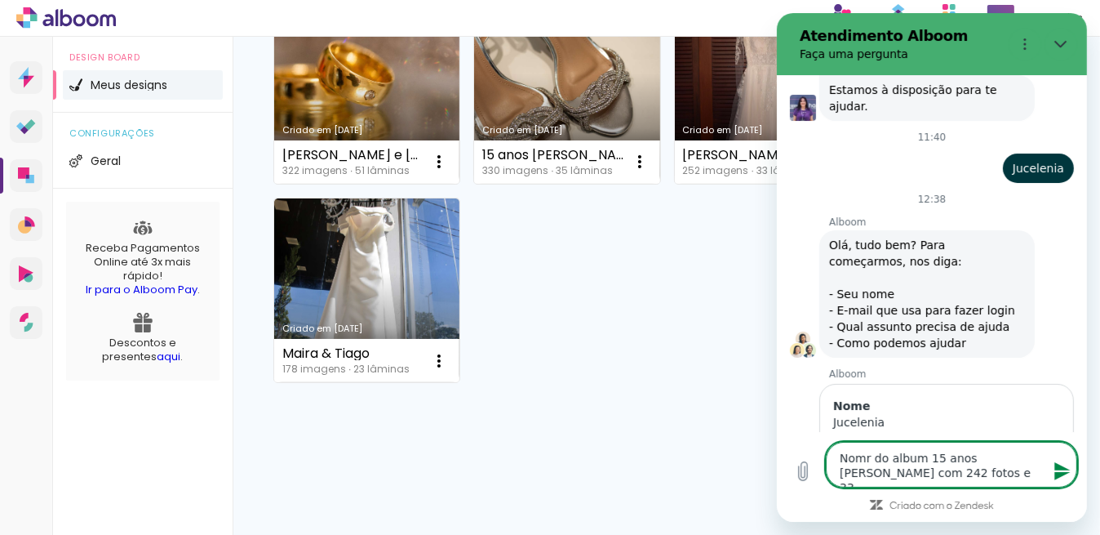
type textarea "Nomr do album 15 anos Luanna Alcantara com 242 fotos e 33"
type textarea "x"
type textarea "Nomr do album 15 anos Luanna Alcantara com 242 fotos e 33 l"
type textarea "x"
type textarea "Nomr do album 15 anos Luanna Alcantara com 242 fotos e 33 la"
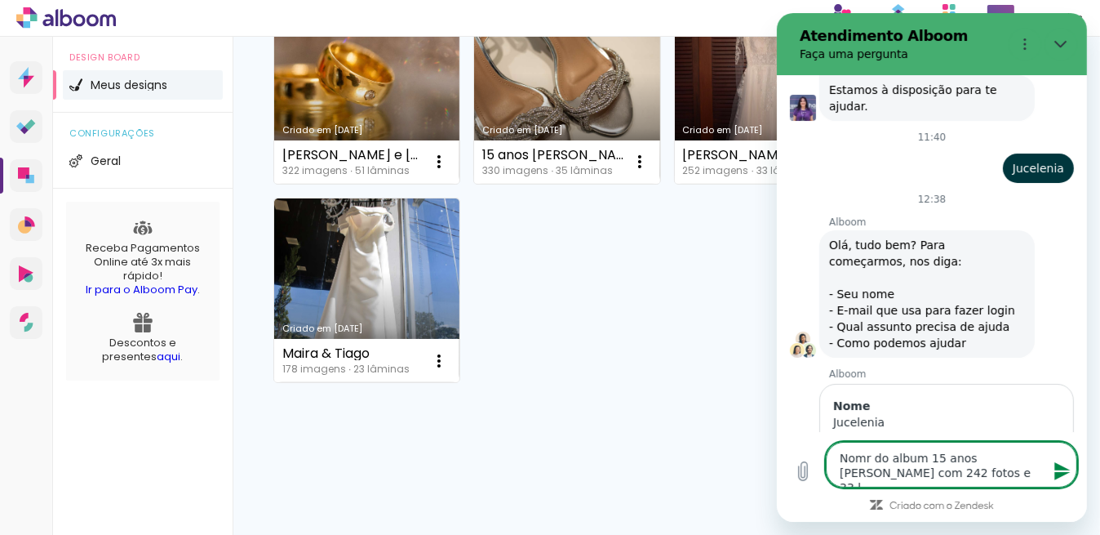
type textarea "x"
type textarea "Nomr do album 15 anos Luanna Alcantara com 242 fotos e 33 lam"
type textarea "x"
type textarea "Nomr do album 15 anos Luanna Alcantara com 242 fotos e 33 lami"
type textarea "x"
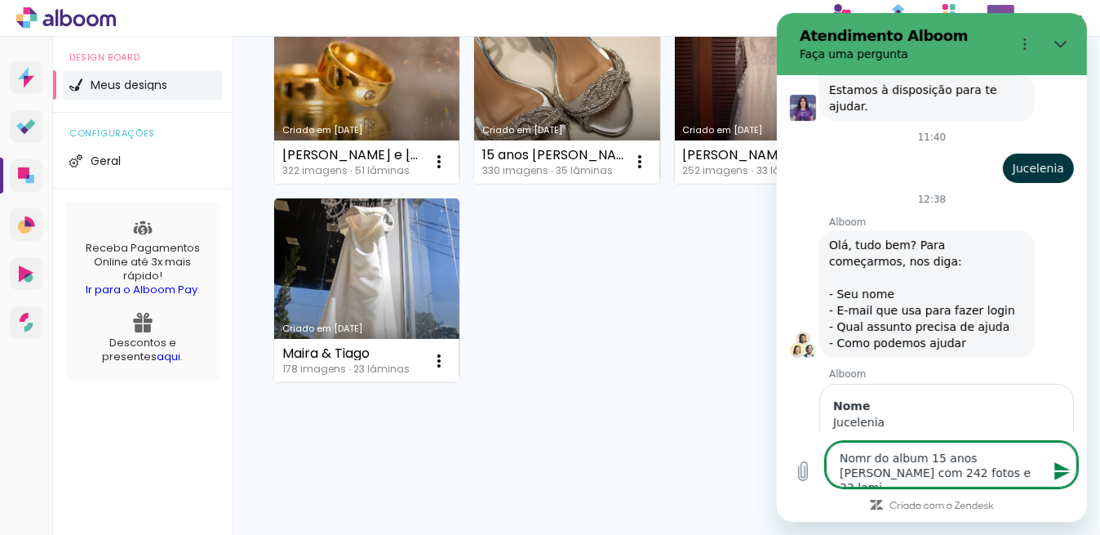
type textarea "Nomr do album 15 anos Luanna Alcantara com 242 fotos e 33 lamin"
type textarea "x"
type textarea "Nomr do album 15 anos Luanna Alcantara com 242 fotos e 33 lamina"
type textarea "x"
type textarea "Nomr do album 15 anos Luanna Alcantara com 242 fotos e 33 laminas"
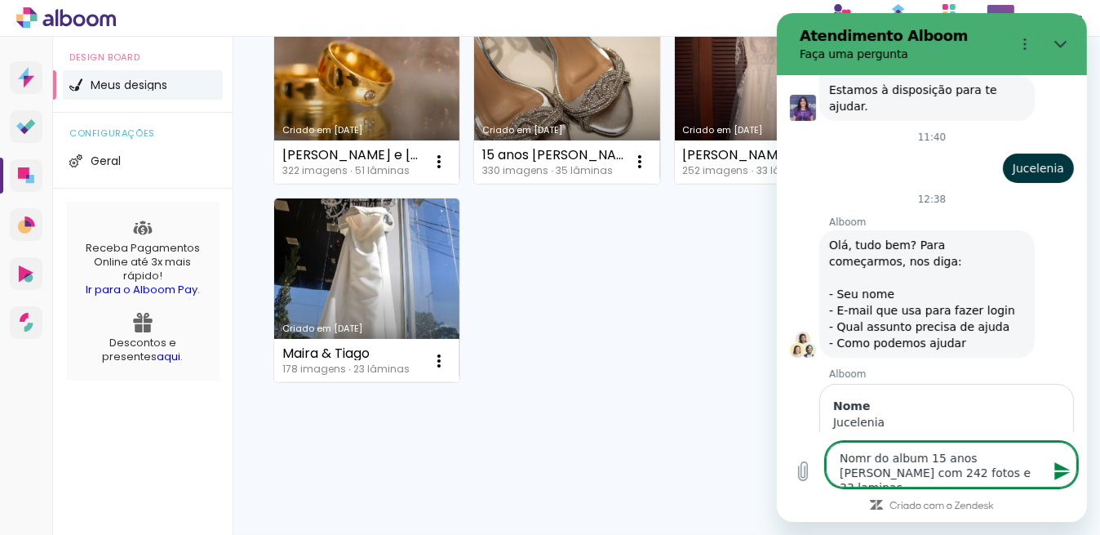
type textarea "x"
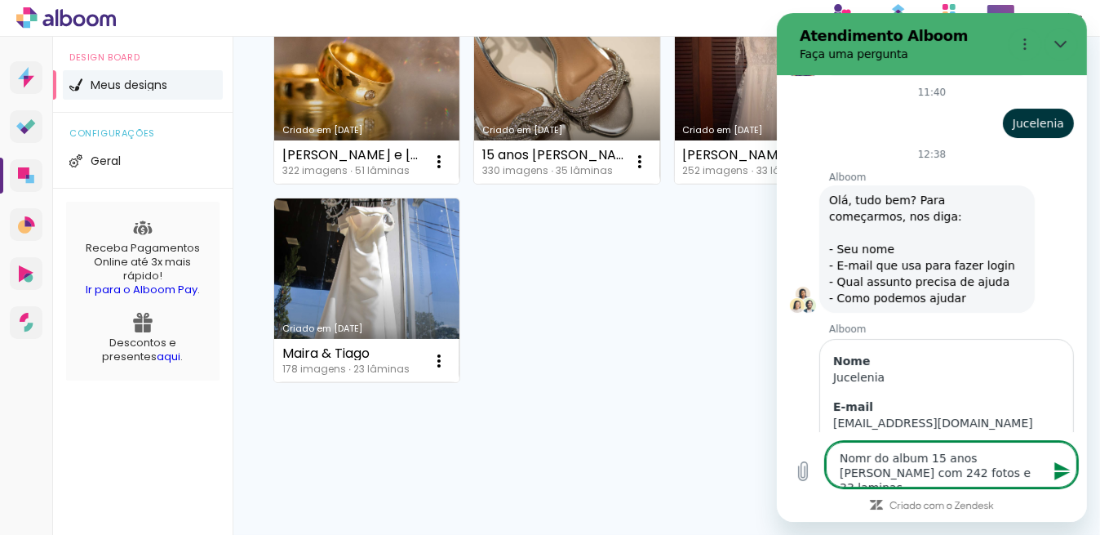
type textarea "Nomr do album 15 anos Luanna Alcantara com 242 fotos e 33 laminas"
click at [1057, 464] on icon "Enviar mensagem" at bounding box center [1062, 471] width 20 height 20
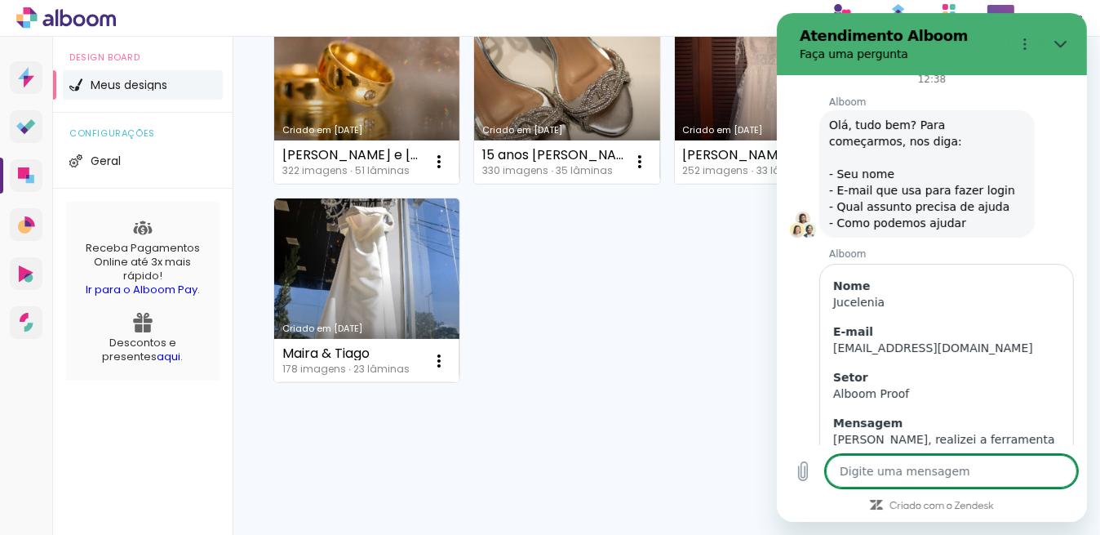
scroll to position [9889, 0]
type textarea "x"
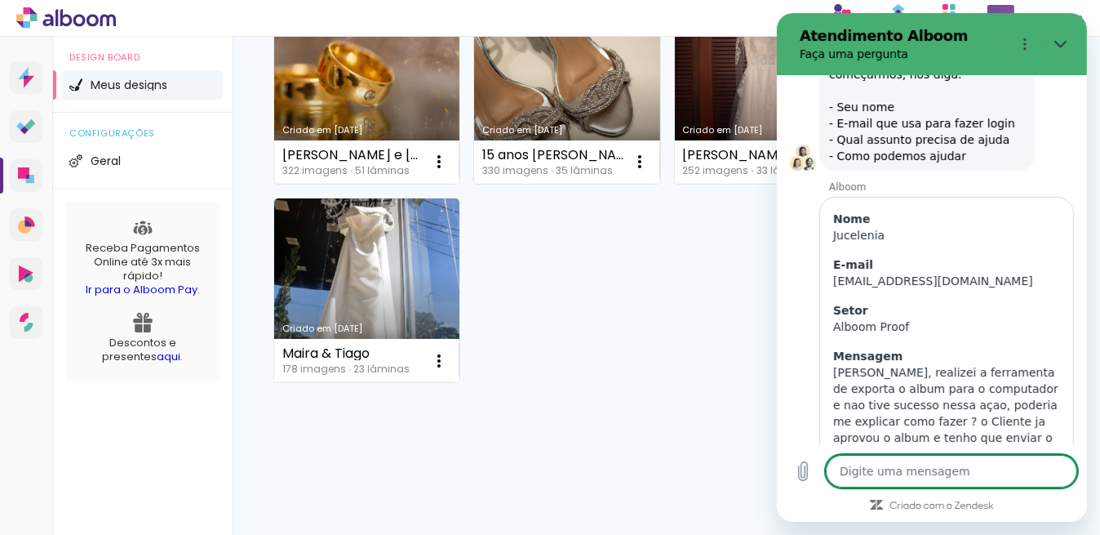
scroll to position [9961, 0]
type textarea "I"
type textarea "x"
type textarea "Is"
type textarea "x"
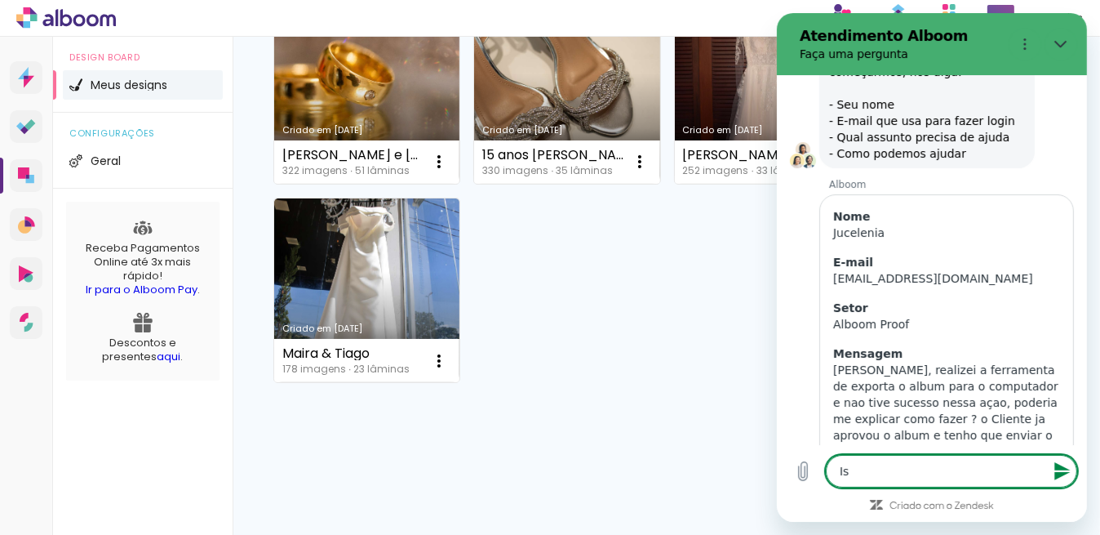
type textarea "Iss"
type textarea "x"
type textarea "Isso"
type textarea "x"
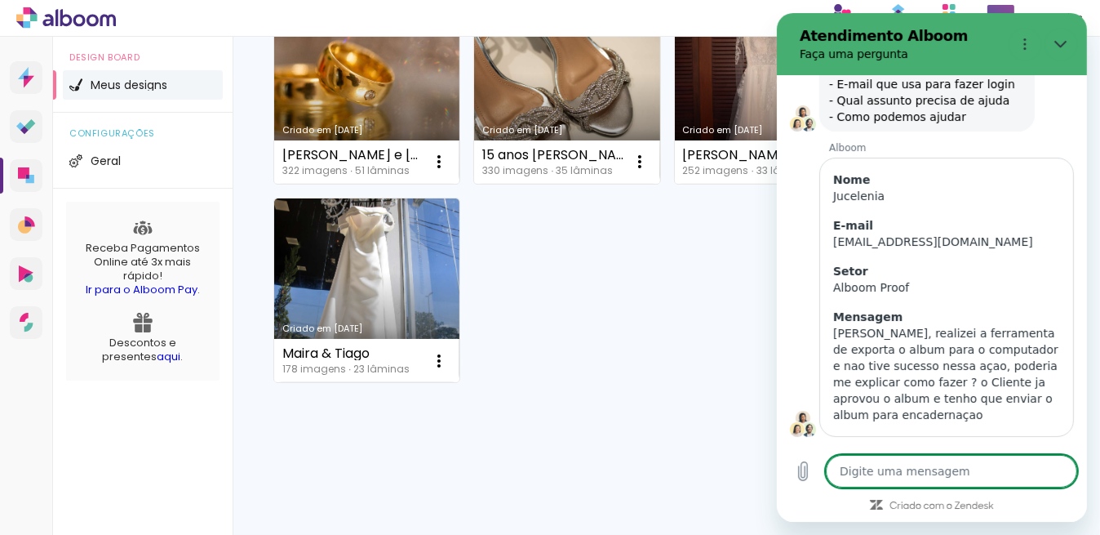
scroll to position [10000, 0]
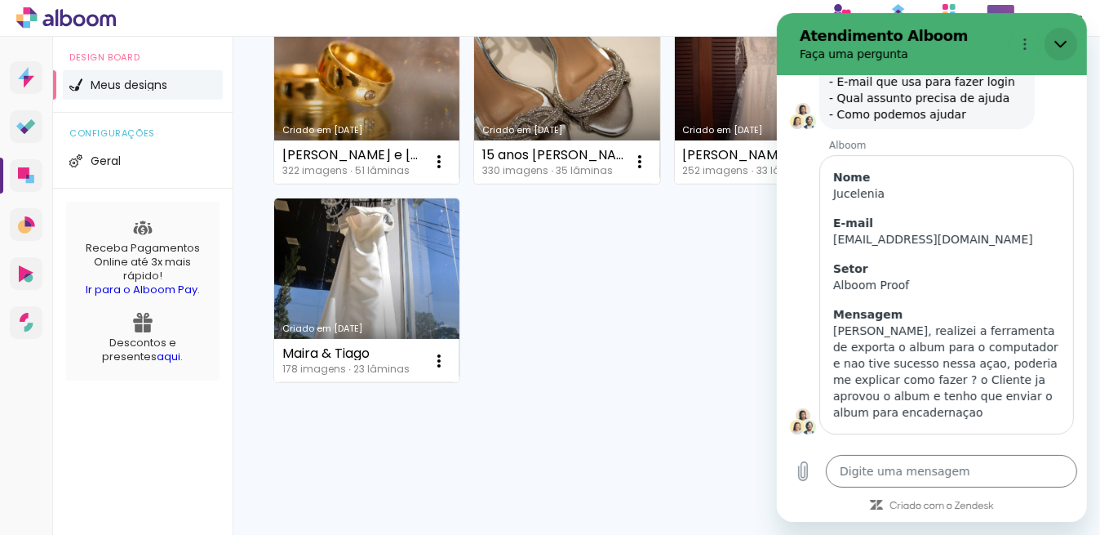
click at [1060, 40] on icon "Fechar" at bounding box center [1060, 44] width 13 height 13
type textarea "x"
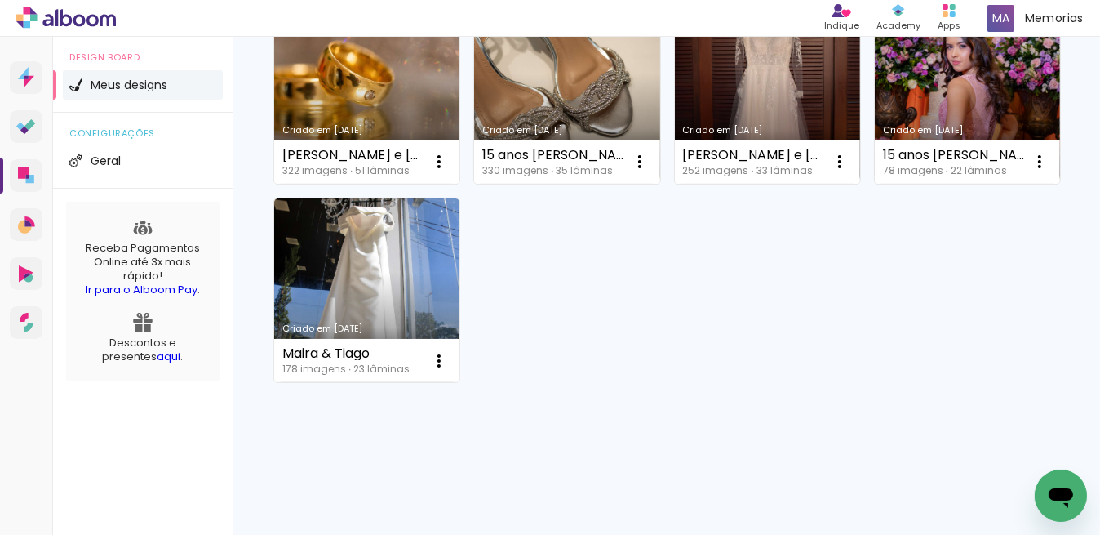
drag, startPoint x: 1086, startPoint y: 344, endPoint x: 1090, endPoint y: 257, distance: 87.4
click at [1090, 257] on div "Prosite Website + Landing pages Proof Sistema de seleção e venda de fotos Desig…" at bounding box center [550, 286] width 1100 height 498
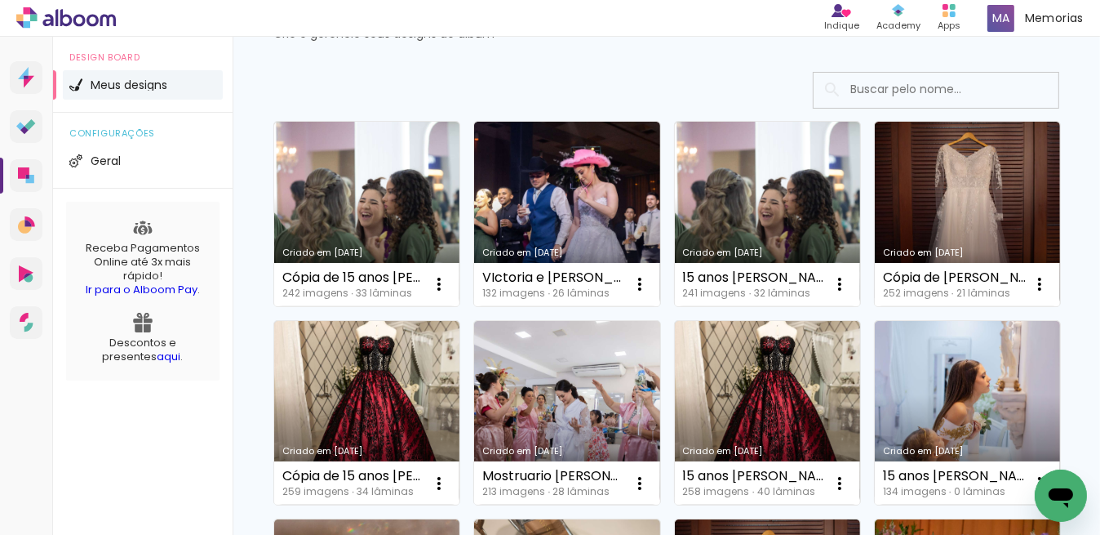
scroll to position [0, 0]
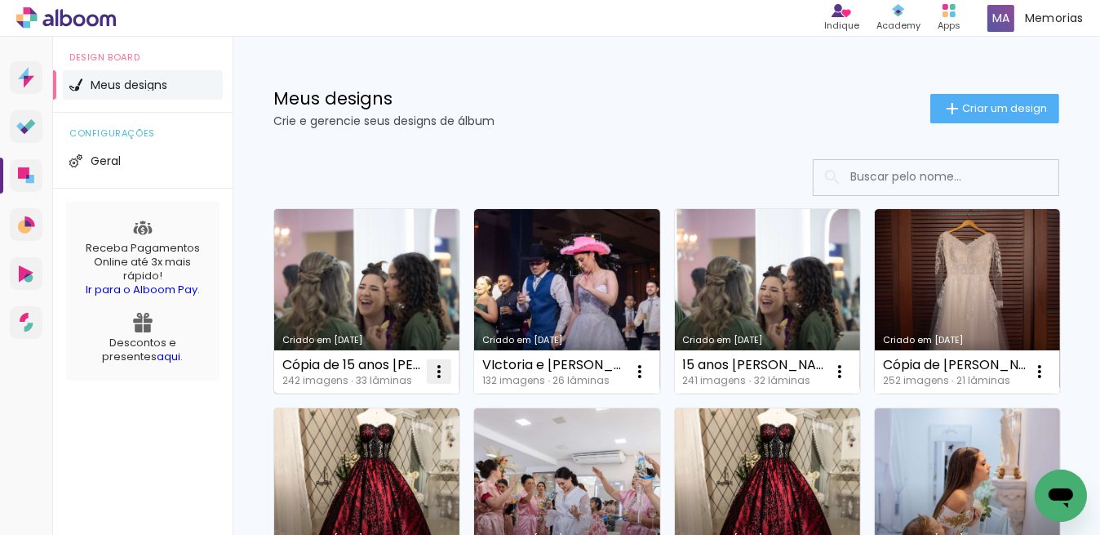
click at [441, 367] on iron-icon at bounding box center [439, 372] width 20 height 20
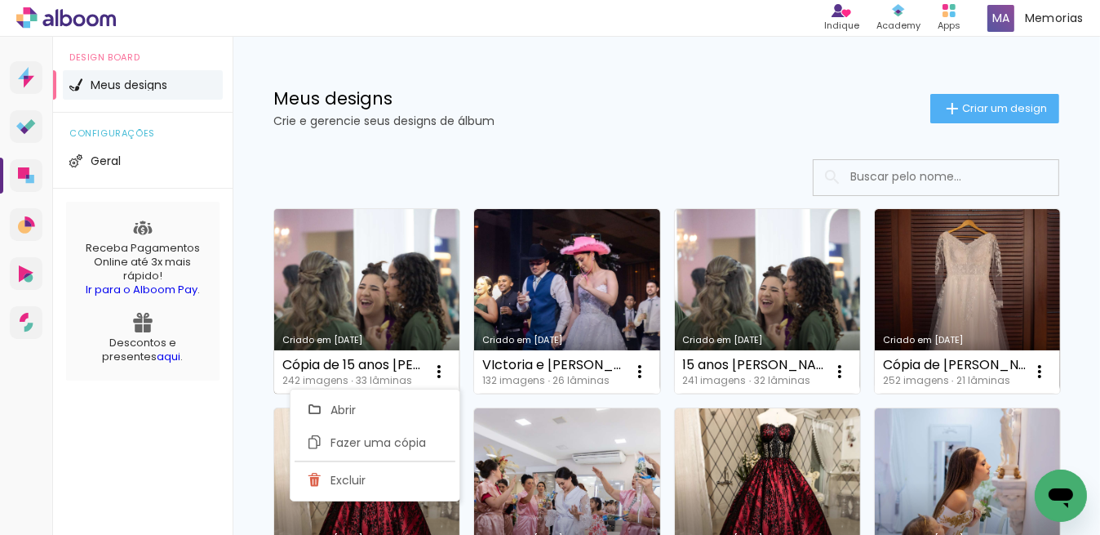
click at [407, 270] on link "Criado em [DATE]" at bounding box center [366, 301] width 185 height 184
